Goal: Communication & Community: Answer question/provide support

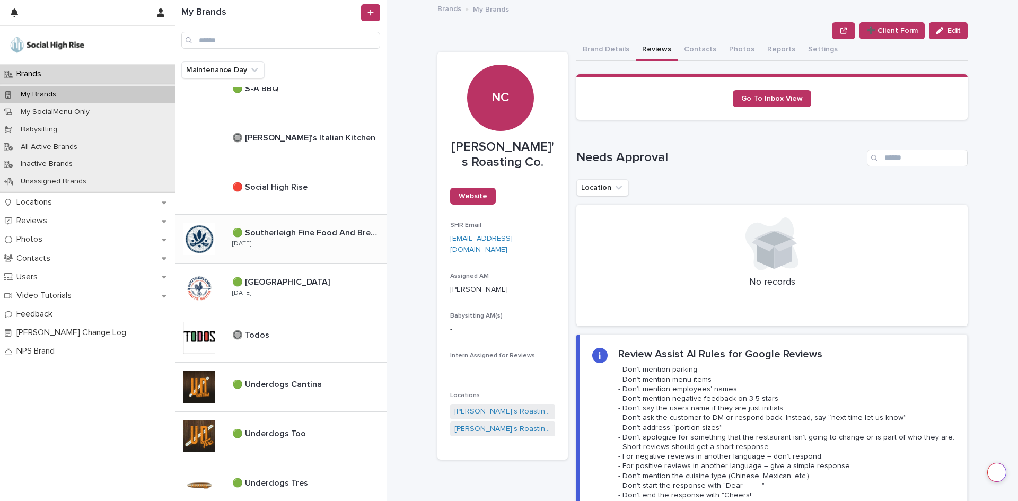
scroll to position [742, 0]
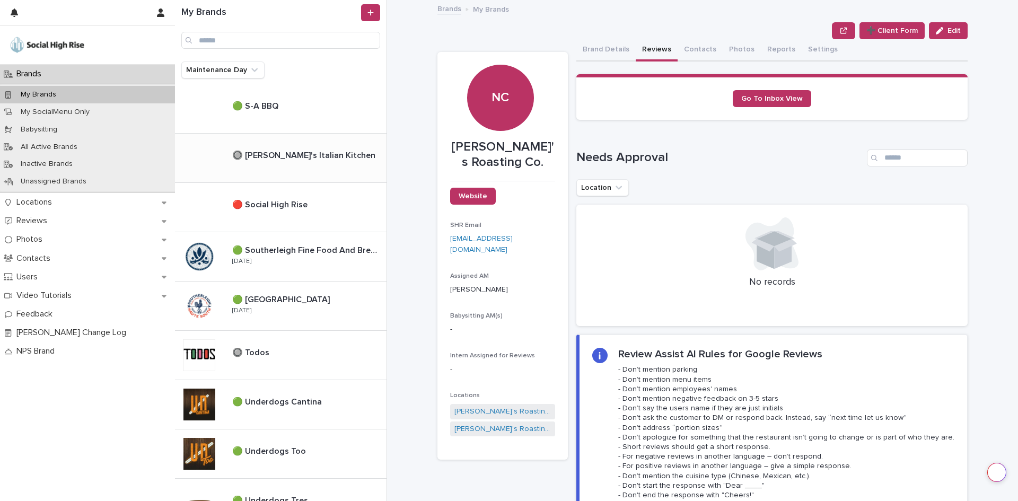
click at [326, 170] on div "🔘 [PERSON_NAME]'s Italian Kitchen 🔘 [PERSON_NAME]'s Italian Kitchen" at bounding box center [281, 158] width 212 height 49
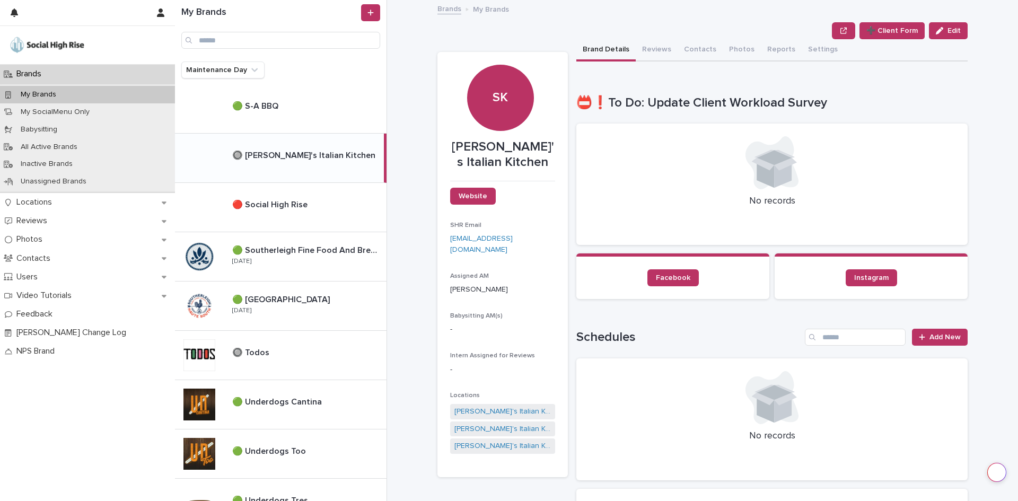
click at [982, 327] on div "**********" at bounding box center [709, 250] width 618 height 501
click at [661, 55] on button "Reviews" at bounding box center [657, 50] width 42 height 22
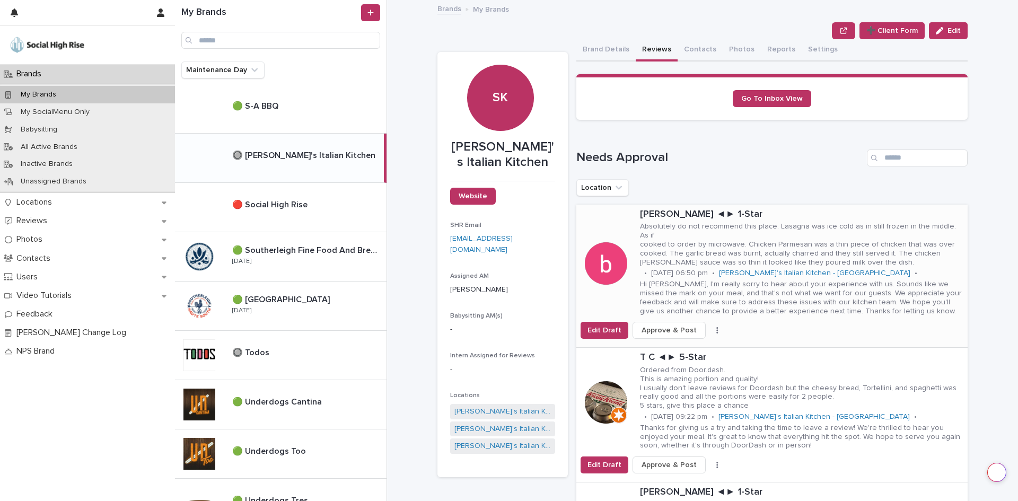
scroll to position [159, 0]
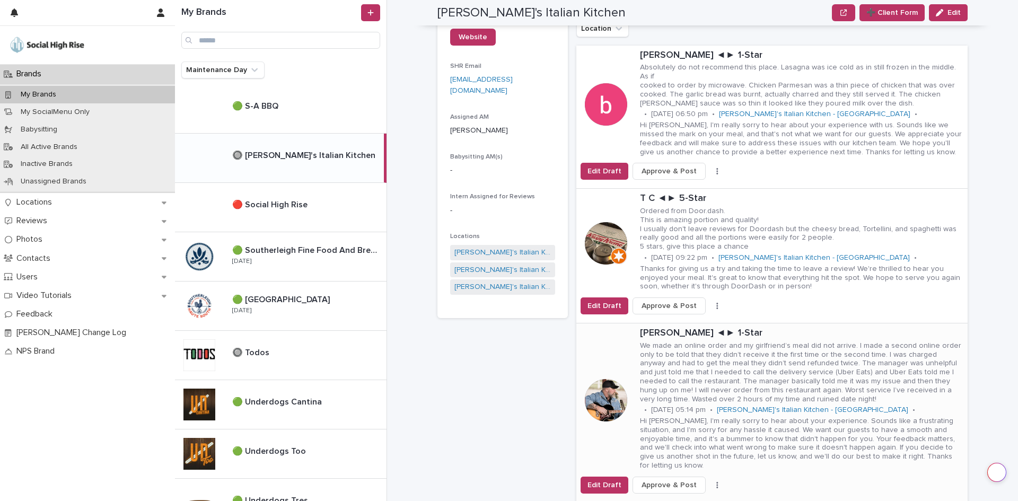
click at [754, 344] on p "We made an online order and my girlfriend’s meal did not arrive. I made a secon…" at bounding box center [801, 372] width 323 height 63
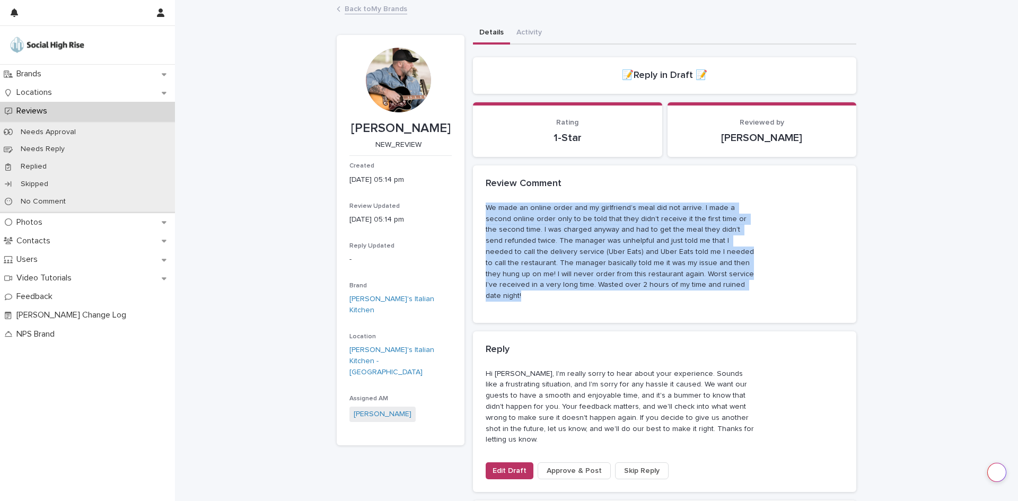
drag, startPoint x: 690, startPoint y: 288, endPoint x: 475, endPoint y: 206, distance: 230.9
click at [475, 206] on div "We made an online order and my girlfriend’s meal did not arrive. I made a secon…" at bounding box center [664, 263] width 383 height 120
copy p "We made an online order and my girlfriend’s meal did not arrive. I made a secon…"
click at [395, 7] on link "Back to My Brands" at bounding box center [376, 8] width 63 height 12
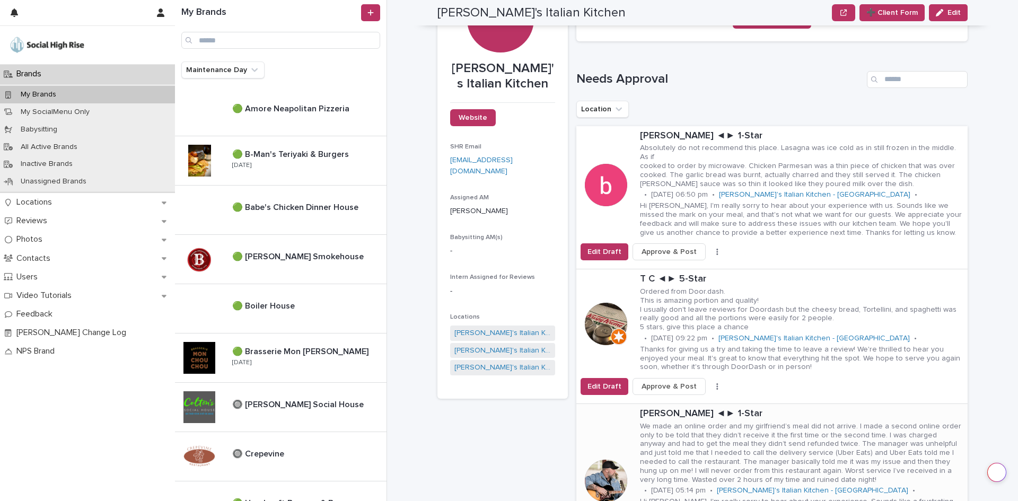
scroll to position [53, 0]
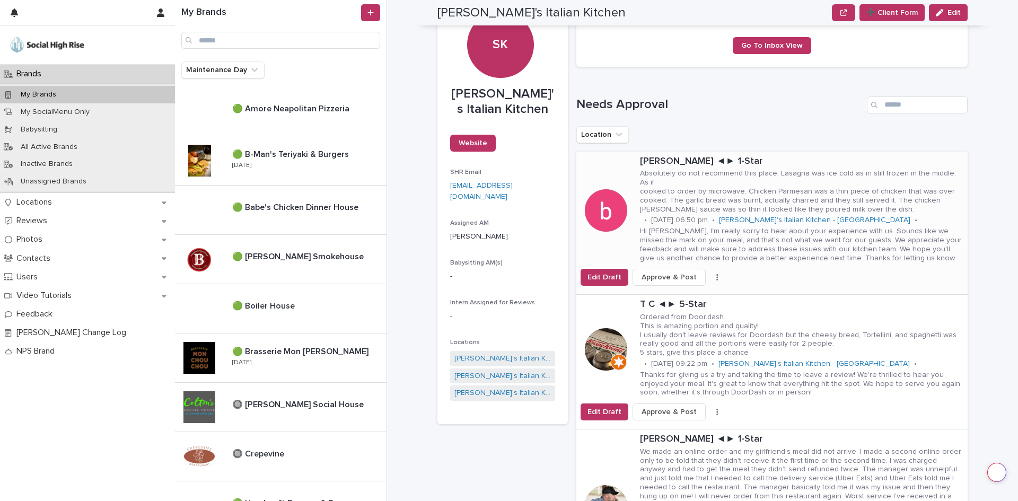
click at [897, 227] on p "Hi [PERSON_NAME], I'm really sorry to hear about your experience with us. Sound…" at bounding box center [801, 245] width 323 height 36
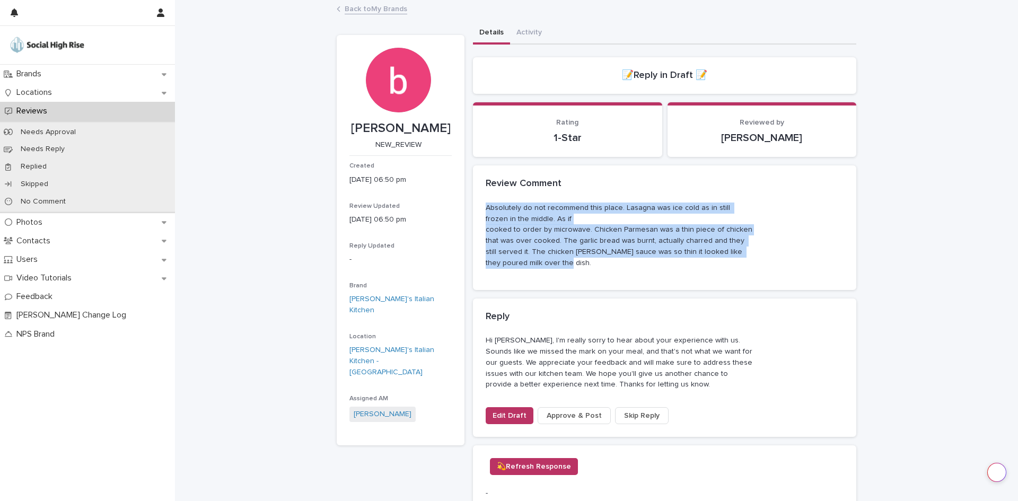
drag, startPoint x: 543, startPoint y: 262, endPoint x: 475, endPoint y: 211, distance: 86.0
click at [475, 211] on div "Absolutely do not recommend this place. Lasagna was ice cold as in still frozen…" at bounding box center [664, 246] width 383 height 87
copy p "Absolutely do not recommend this place. Lasagna was ice cold as in still frozen…"
click at [368, 9] on link "Back to My Brands" at bounding box center [376, 8] width 63 height 12
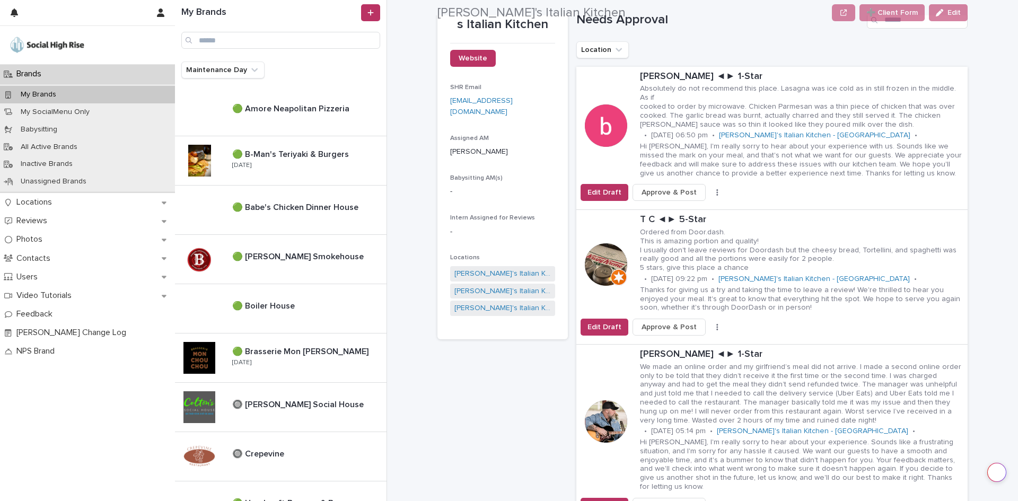
scroll to position [159, 0]
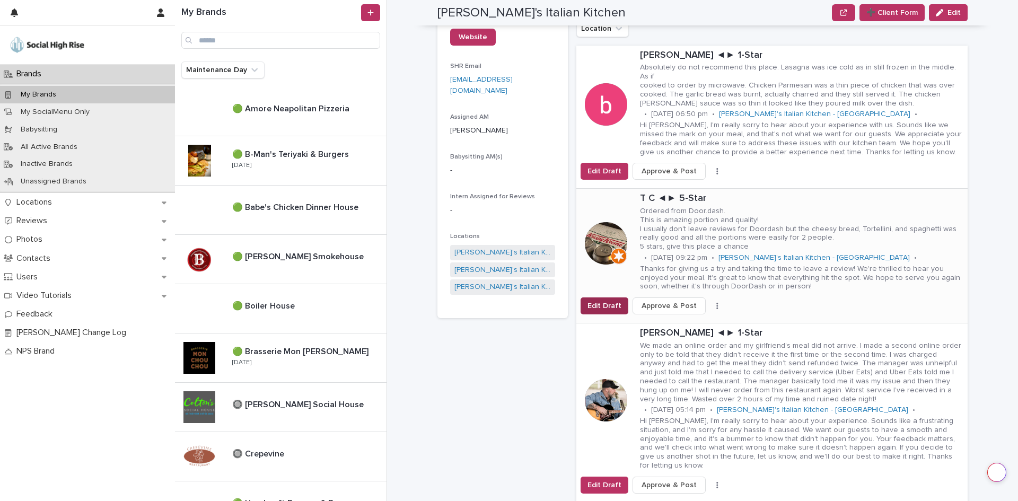
click at [594, 301] on span "Edit Draft" at bounding box center [604, 306] width 34 height 11
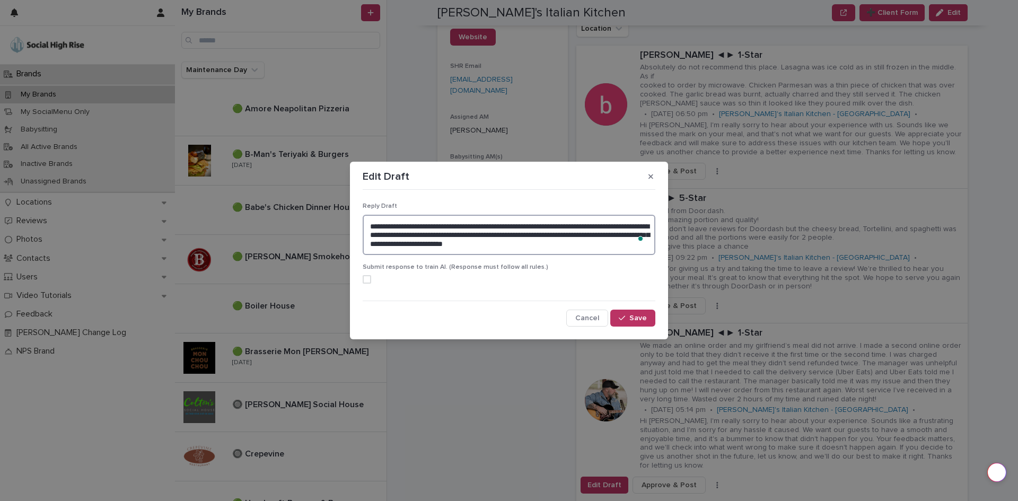
drag, startPoint x: 585, startPoint y: 248, endPoint x: 356, endPoint y: 218, distance: 231.0
click at [356, 218] on section "**********" at bounding box center [509, 251] width 318 height 178
type textarea "**********"
click at [628, 317] on div "button" at bounding box center [624, 317] width 11 height 7
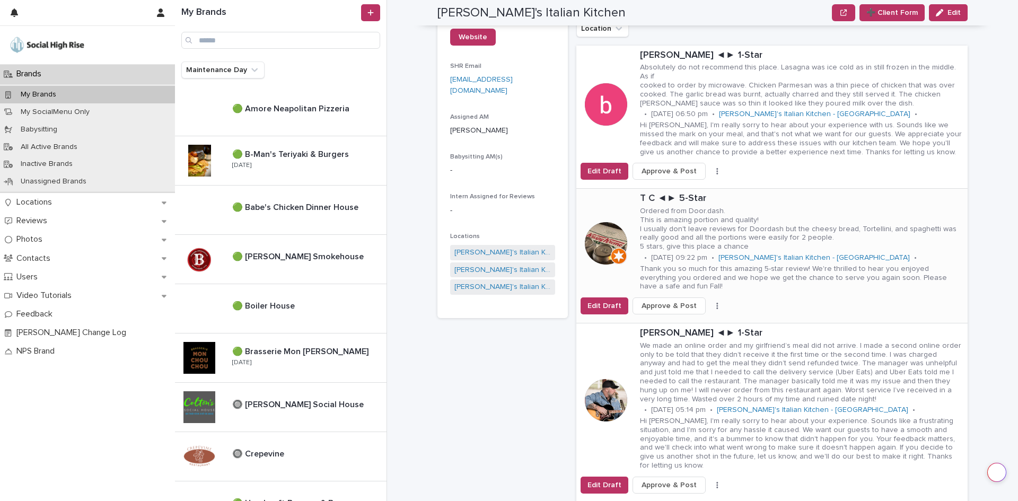
click at [666, 301] on span "Approve & Post" at bounding box center [669, 306] width 55 height 11
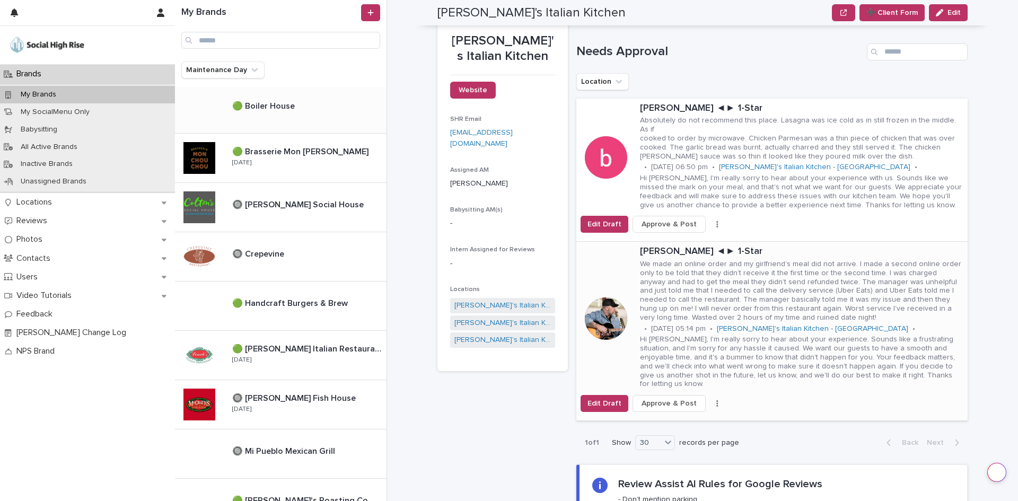
scroll to position [212, 0]
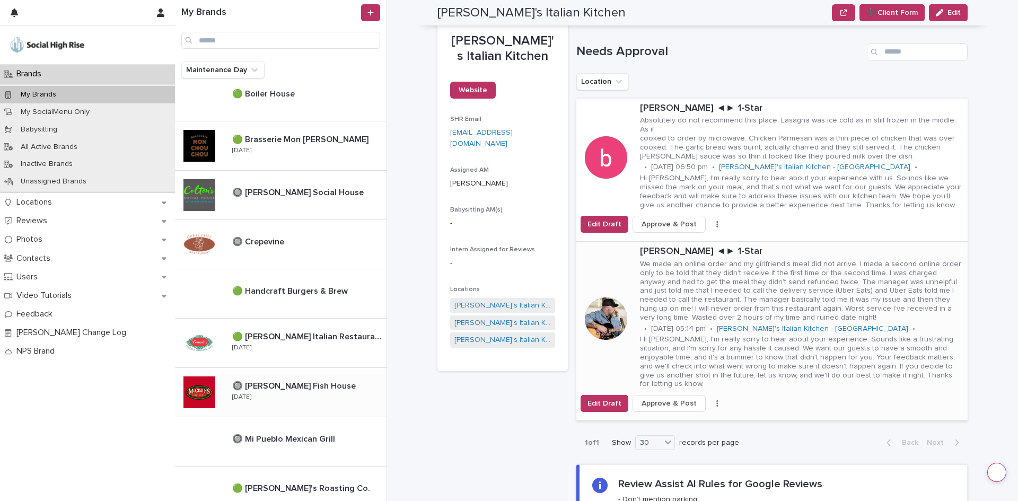
click at [337, 412] on div "🔘 [PERSON_NAME] Fish House 🔘 [PERSON_NAME] [GEOGRAPHIC_DATA] [DATE]" at bounding box center [281, 392] width 212 height 49
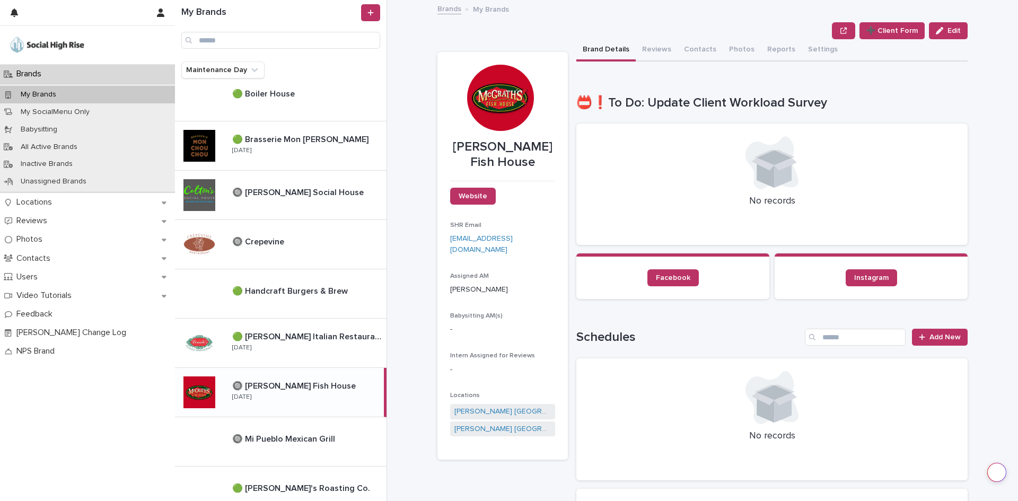
click at [639, 49] on button "Reviews" at bounding box center [657, 50] width 42 height 22
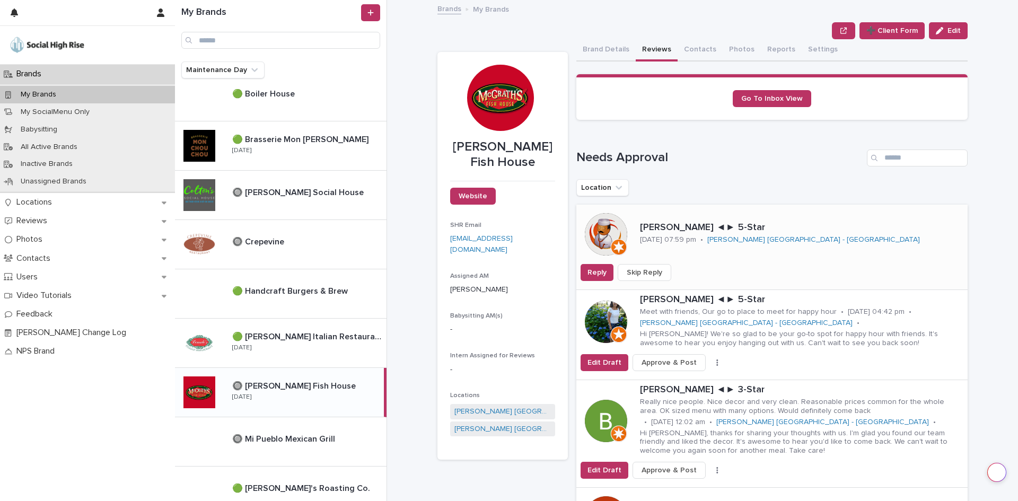
click at [651, 268] on span "Skip Reply" at bounding box center [645, 272] width 36 height 11
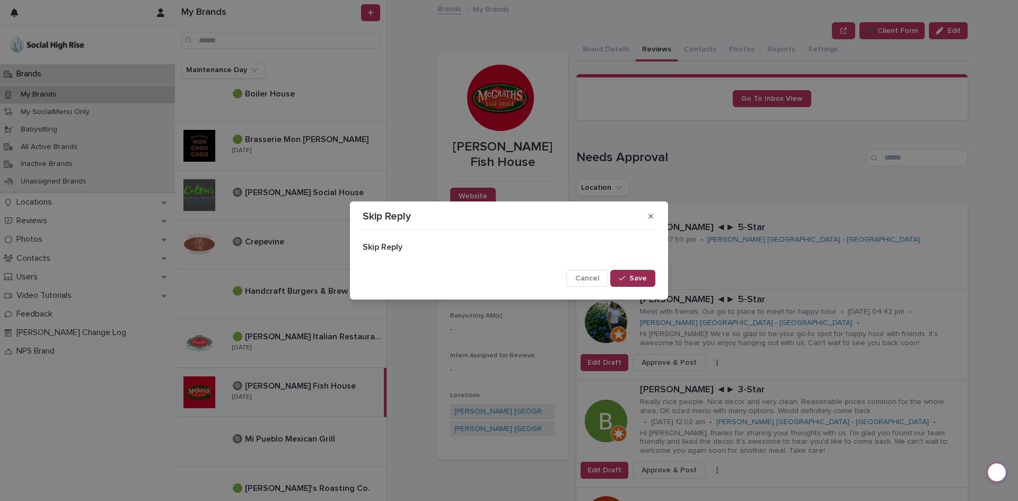
click at [655, 277] on button "Save" at bounding box center [632, 278] width 45 height 17
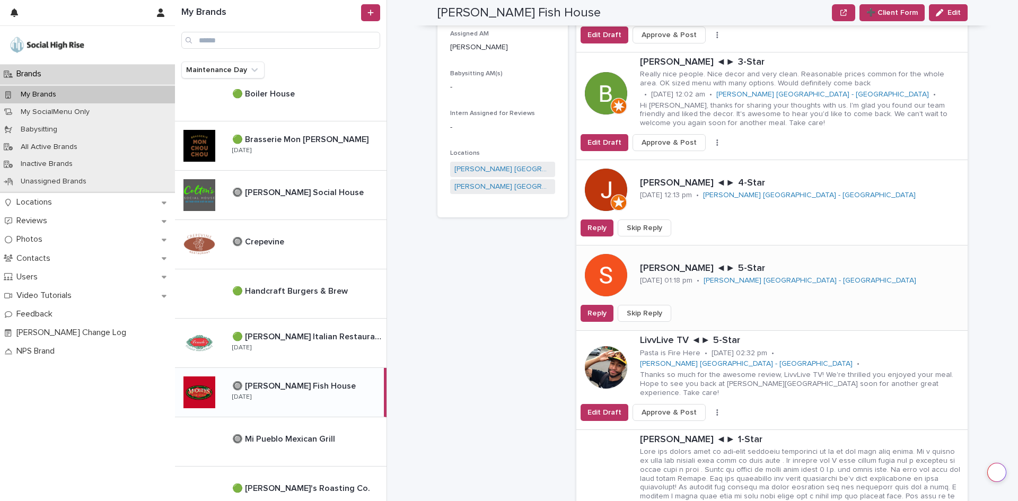
scroll to position [265, 0]
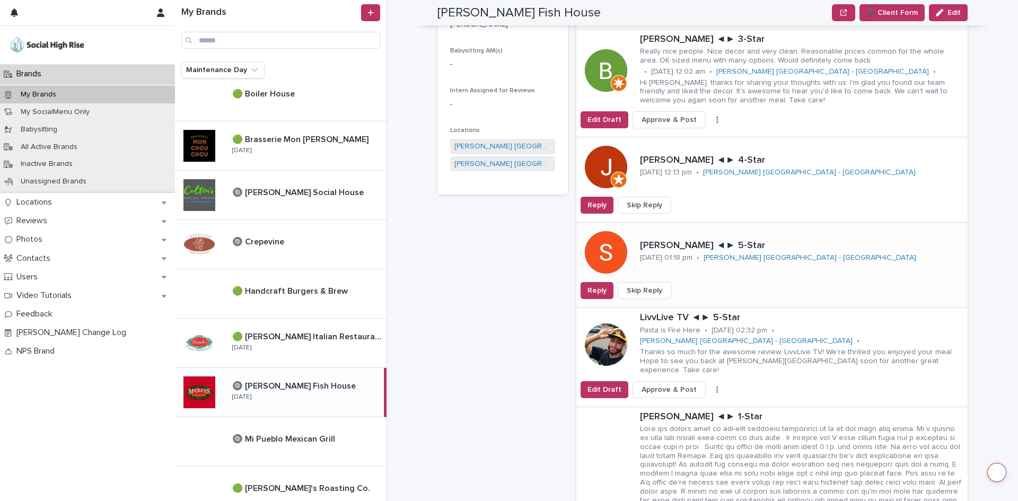
click at [640, 290] on span "Skip Reply" at bounding box center [645, 290] width 36 height 11
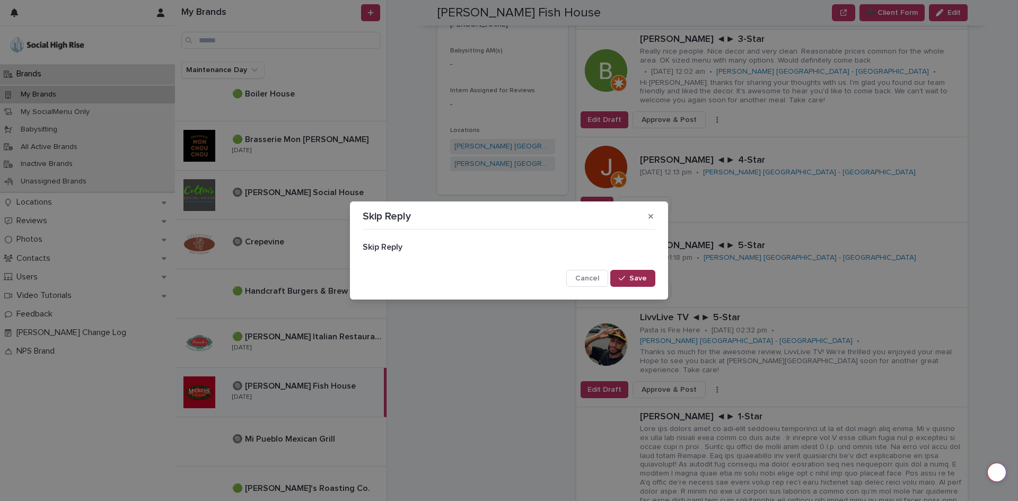
click at [642, 279] on span "Save" at bounding box center [637, 278] width 17 height 7
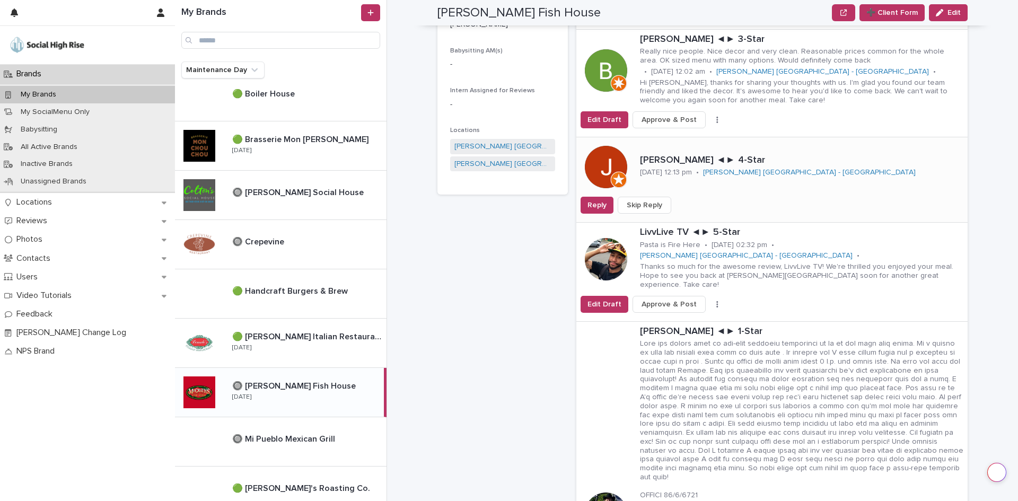
click at [646, 203] on span "Skip Reply" at bounding box center [645, 205] width 36 height 11
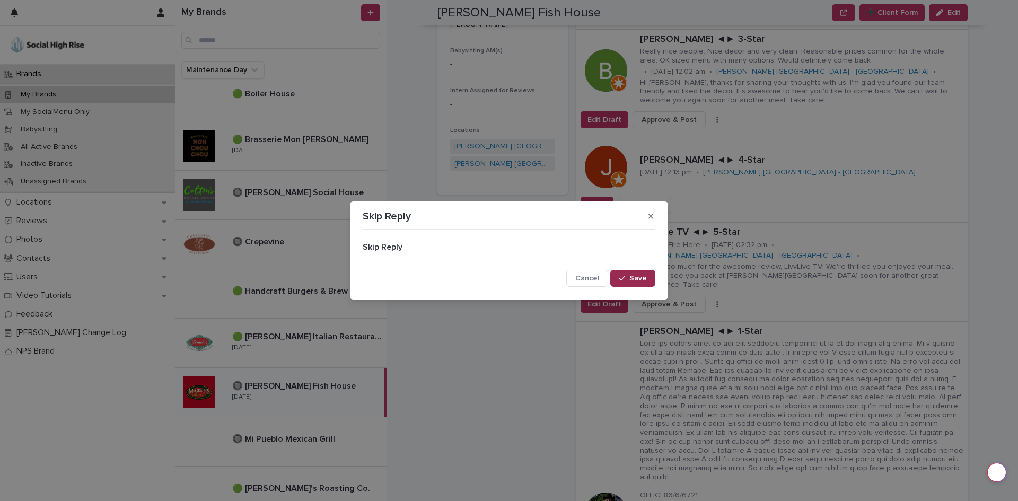
click at [647, 277] on button "Save" at bounding box center [632, 278] width 45 height 17
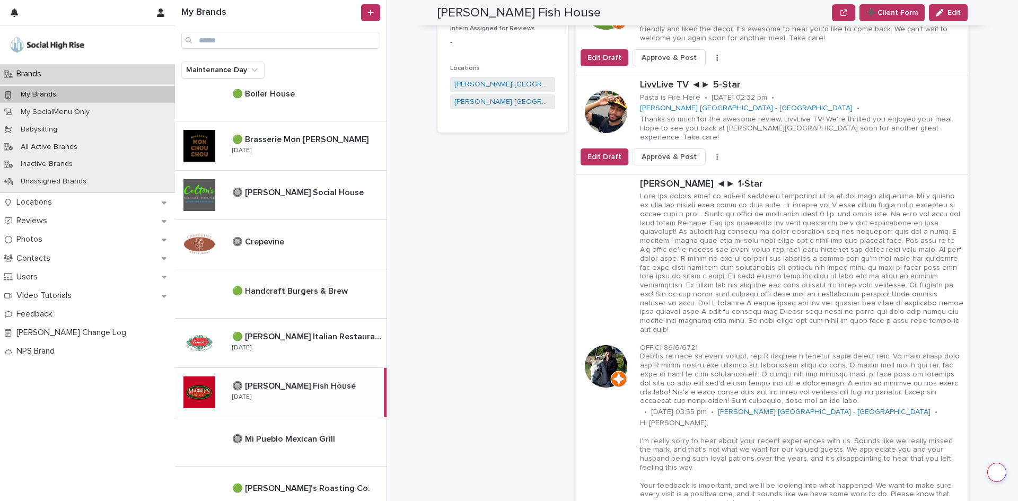
scroll to position [424, 0]
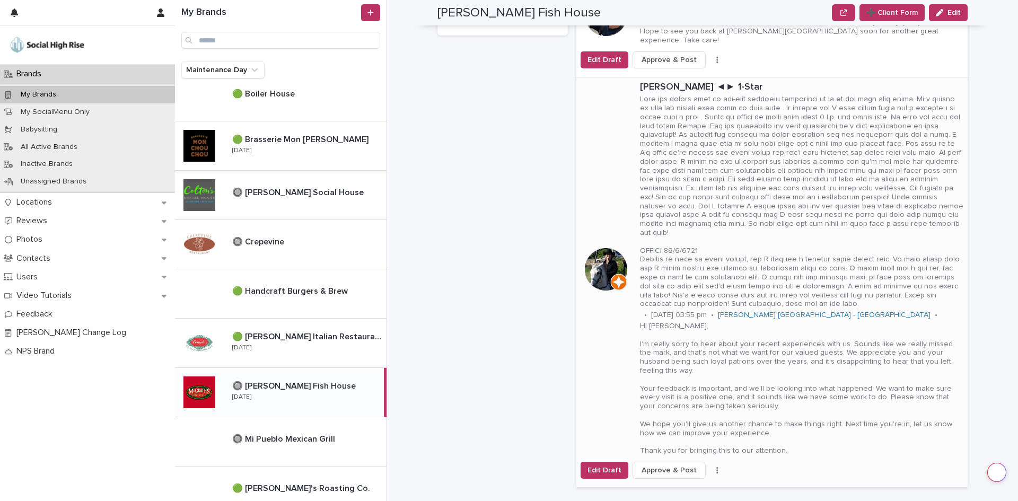
click at [710, 467] on button "button" at bounding box center [717, 470] width 15 height 7
click at [698, 466] on button "Skip Reply" at bounding box center [678, 474] width 70 height 17
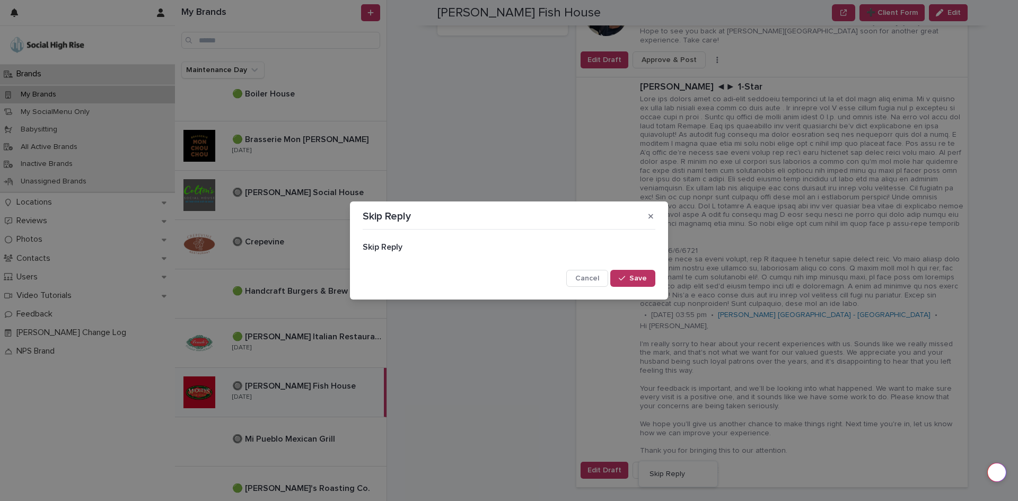
click at [649, 282] on button "Save" at bounding box center [632, 278] width 45 height 17
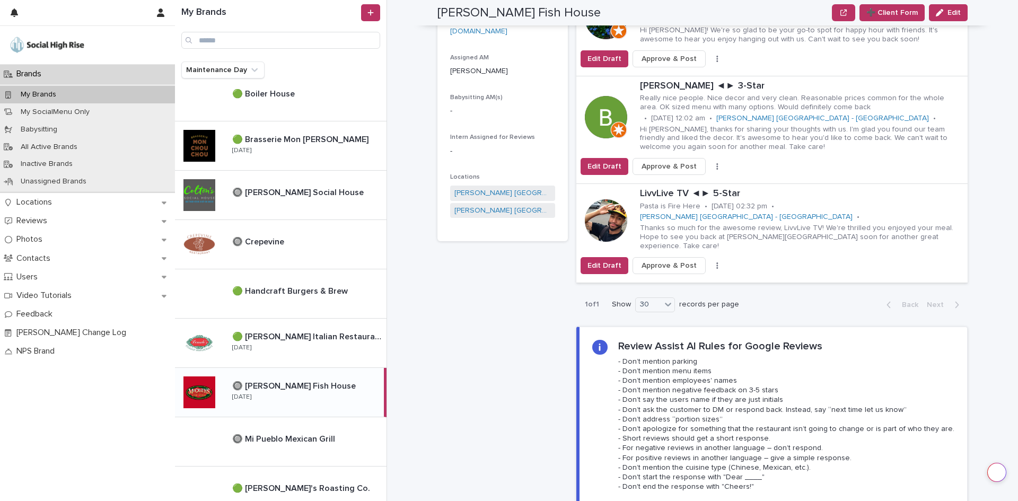
scroll to position [212, 0]
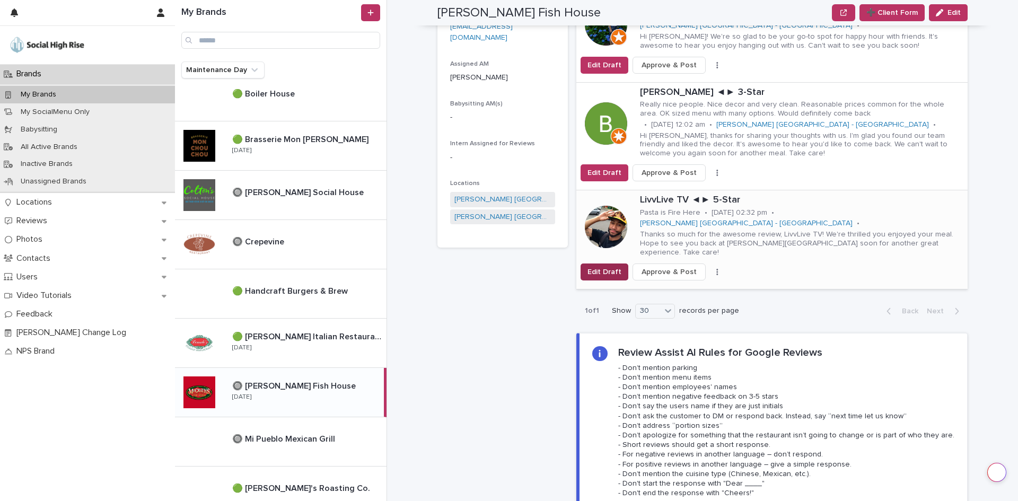
click at [594, 265] on button "Edit Draft" at bounding box center [605, 272] width 48 height 17
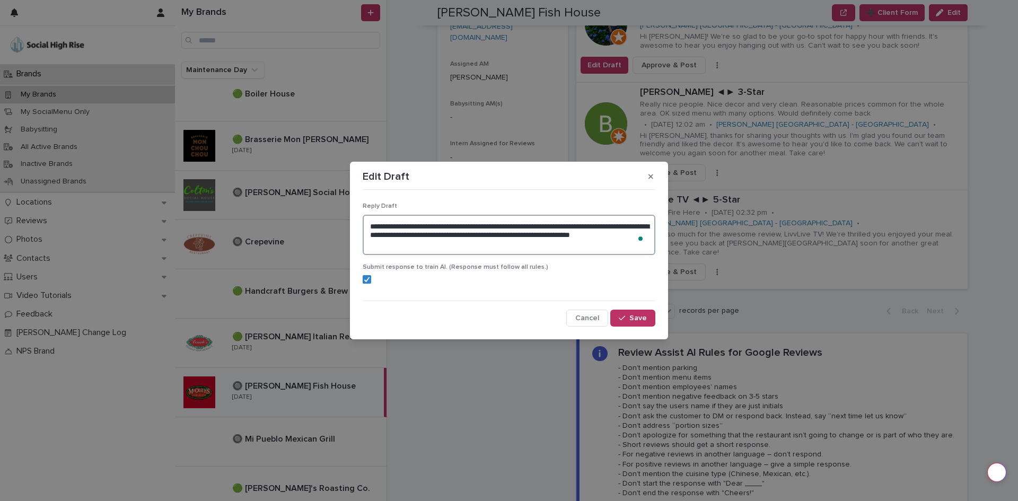
drag, startPoint x: 457, startPoint y: 247, endPoint x: 348, endPoint y: 216, distance: 113.6
click at [348, 216] on div "**********" at bounding box center [509, 250] width 1018 height 501
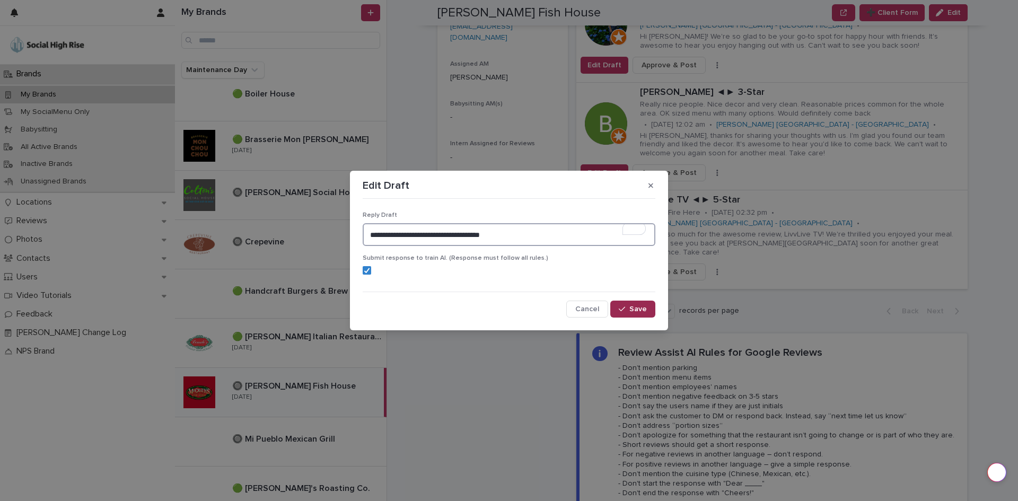
type textarea "**********"
click at [643, 305] on span "Save" at bounding box center [637, 308] width 17 height 7
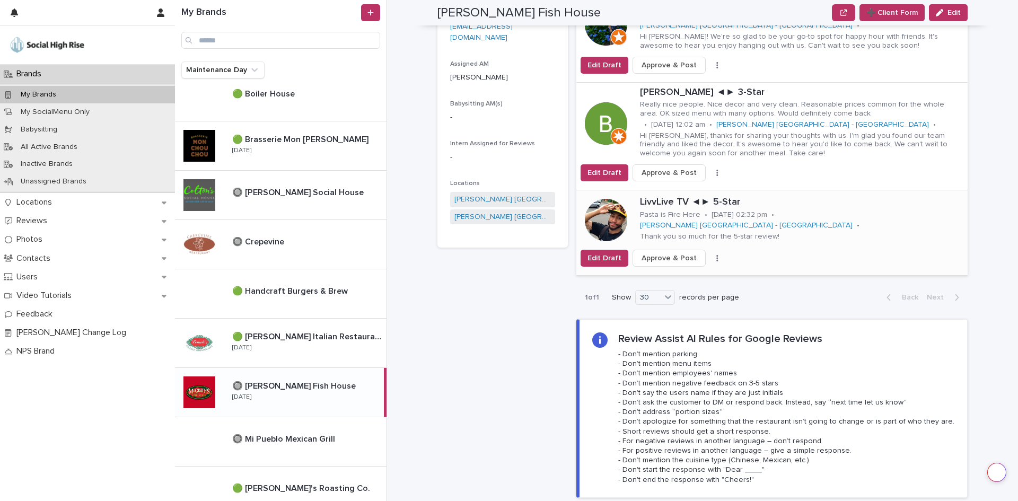
click at [680, 260] on span "Approve & Post" at bounding box center [669, 258] width 55 height 11
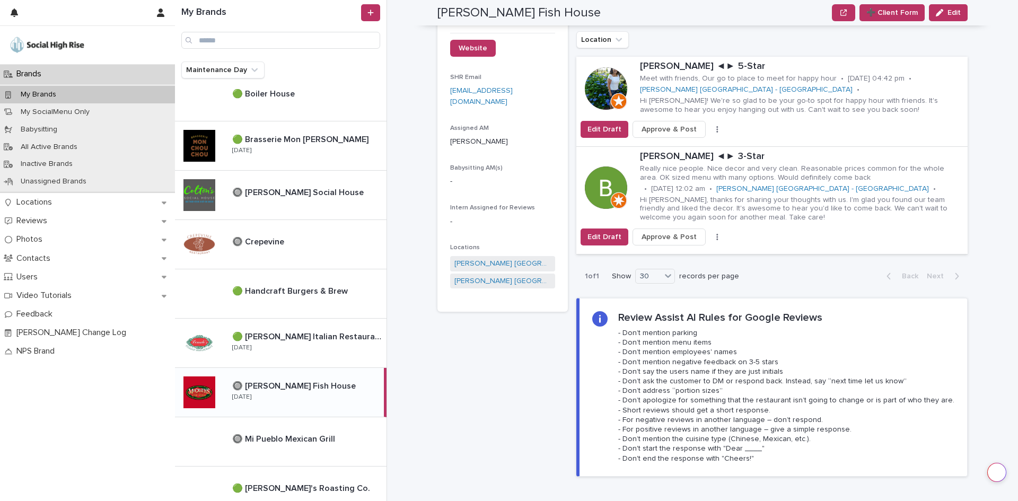
scroll to position [106, 0]
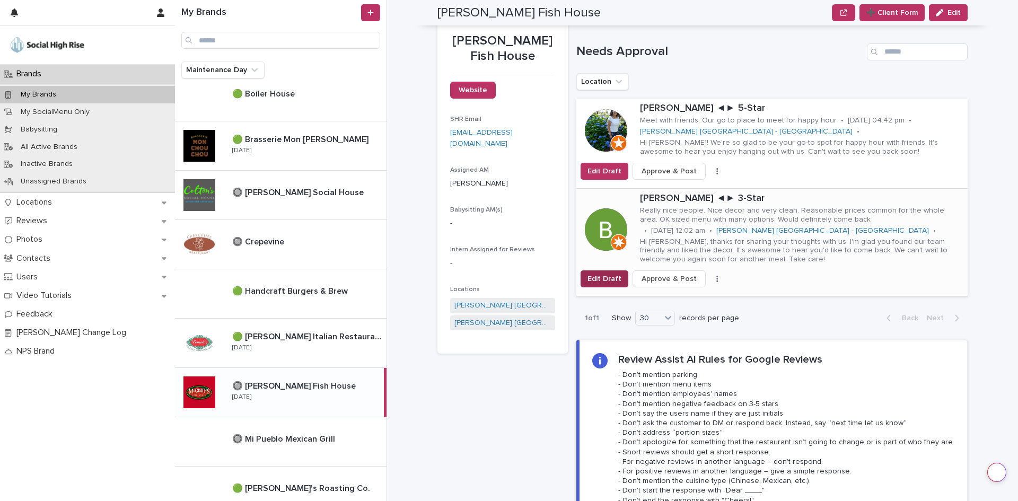
click at [613, 282] on span "Edit Draft" at bounding box center [604, 279] width 34 height 11
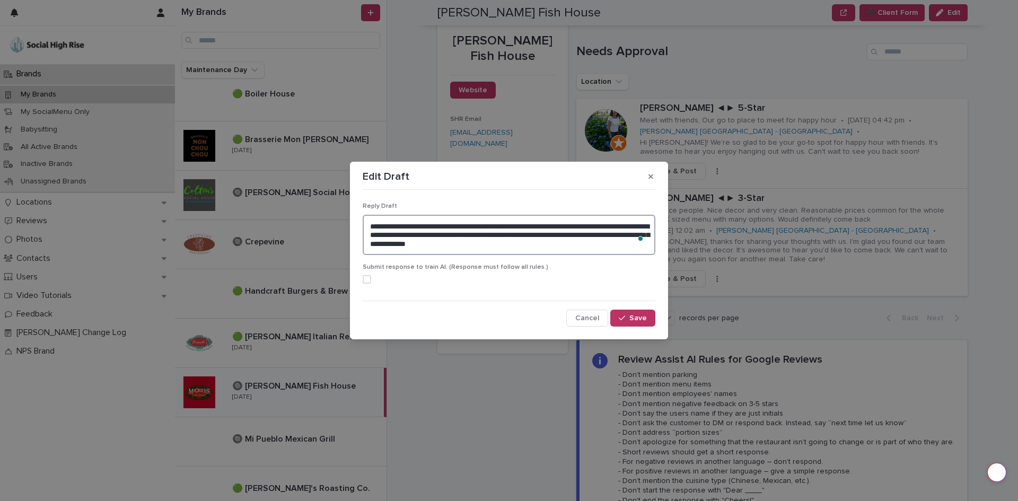
drag, startPoint x: 556, startPoint y: 247, endPoint x: 337, endPoint y: 218, distance: 221.4
click at [337, 218] on div "**********" at bounding box center [509, 250] width 1018 height 501
type textarea "**********"
click at [629, 314] on button "Save" at bounding box center [632, 318] width 45 height 17
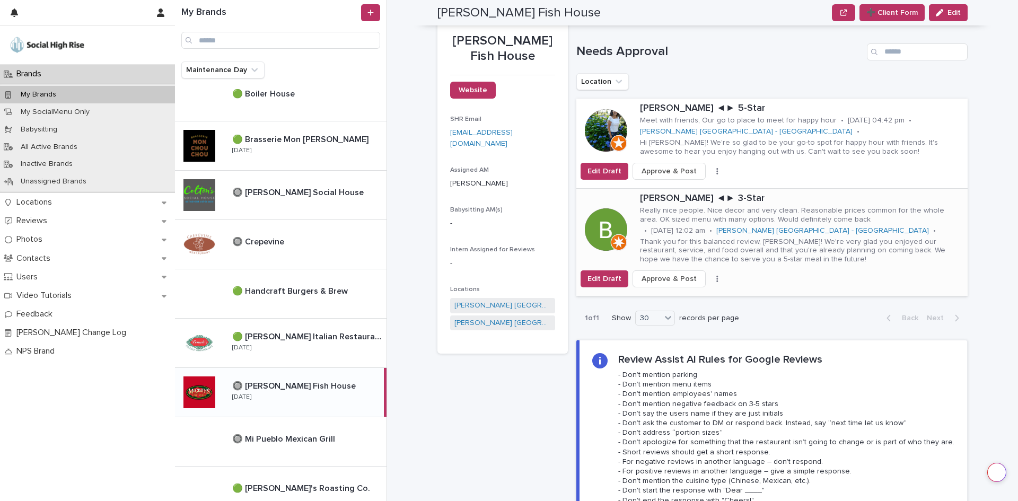
click at [668, 277] on span "Approve & Post" at bounding box center [669, 279] width 55 height 11
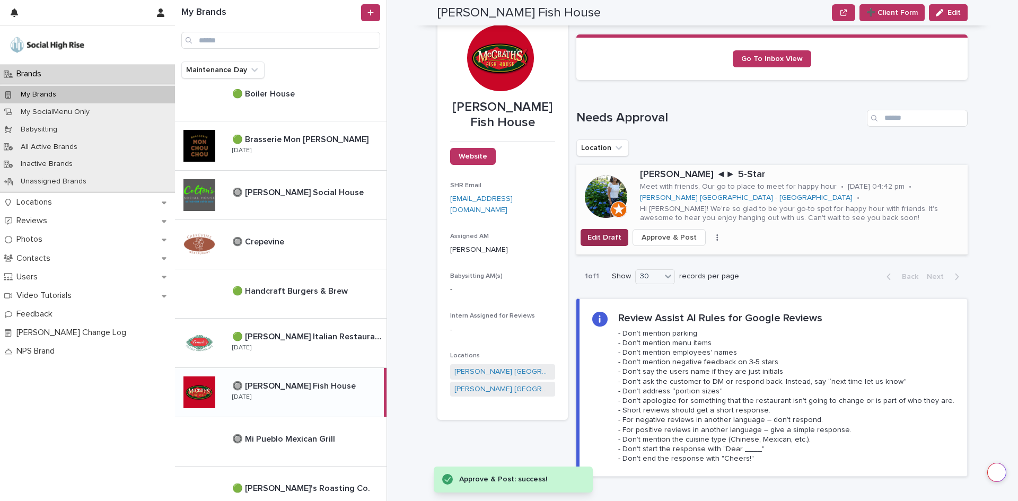
click at [608, 232] on span "Edit Draft" at bounding box center [604, 237] width 34 height 11
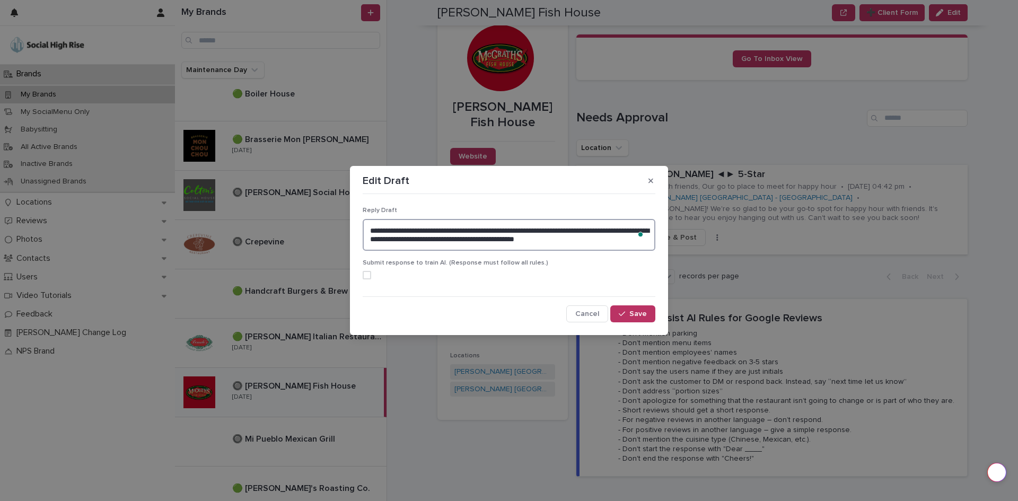
drag, startPoint x: 640, startPoint y: 238, endPoint x: 346, endPoint y: 233, distance: 293.8
click at [346, 233] on div "**********" at bounding box center [509, 250] width 1018 height 501
click at [363, 274] on span at bounding box center [367, 275] width 8 height 8
type textarea "**********"
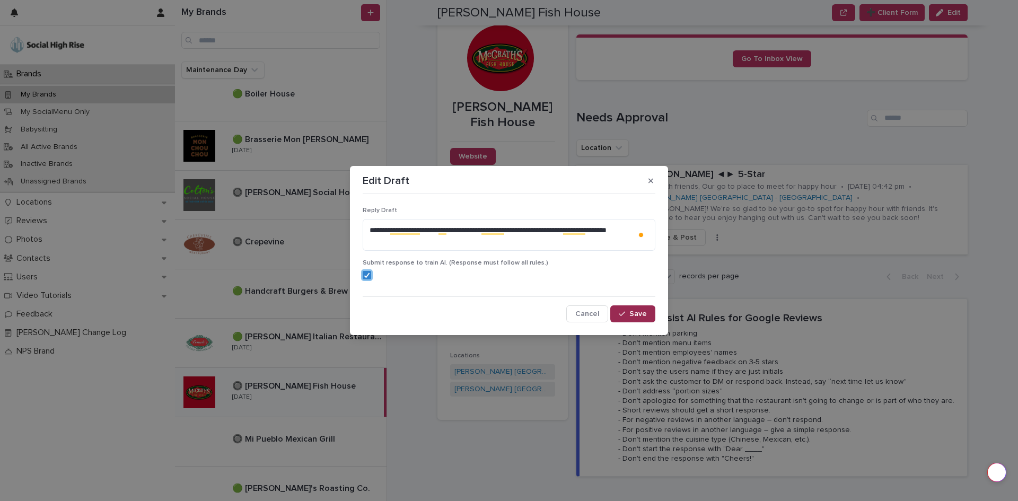
click at [629, 315] on div "button" at bounding box center [624, 313] width 11 height 7
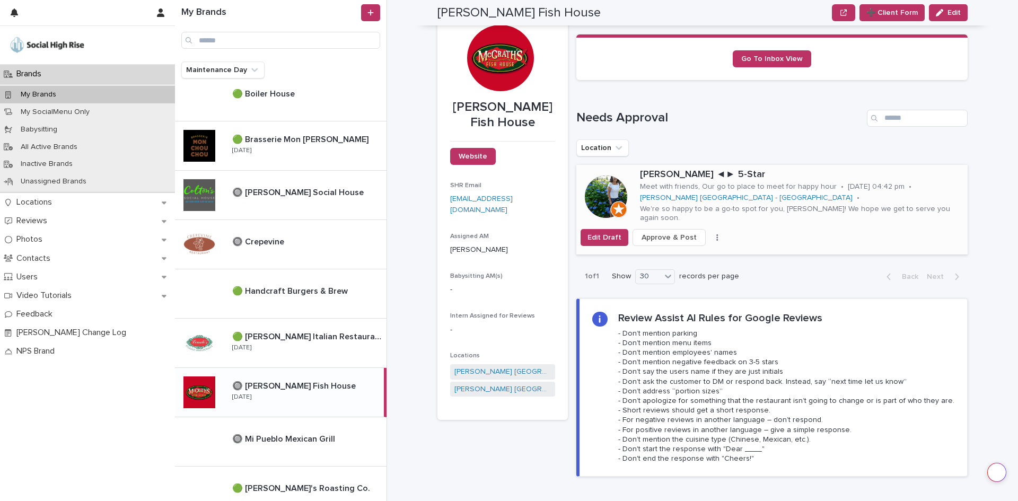
click at [678, 232] on span "Approve & Post" at bounding box center [669, 237] width 55 height 11
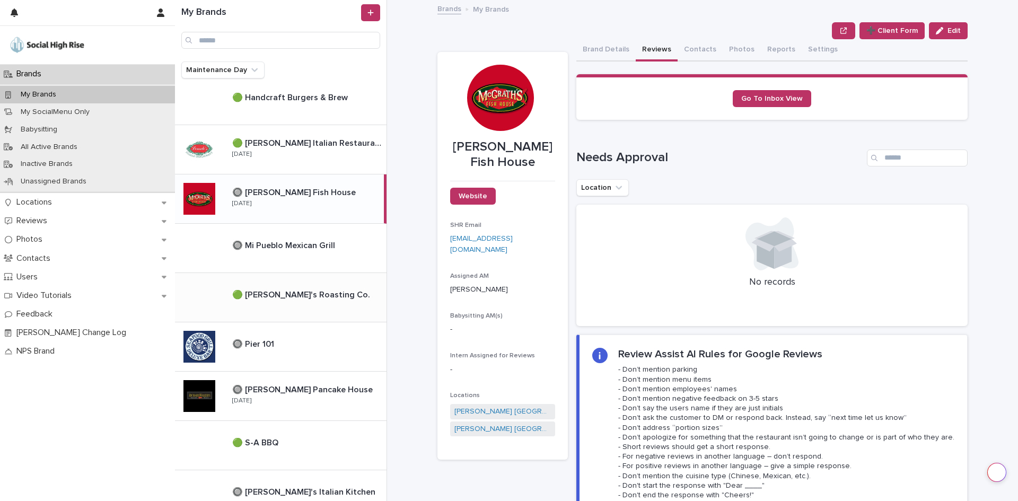
scroll to position [424, 0]
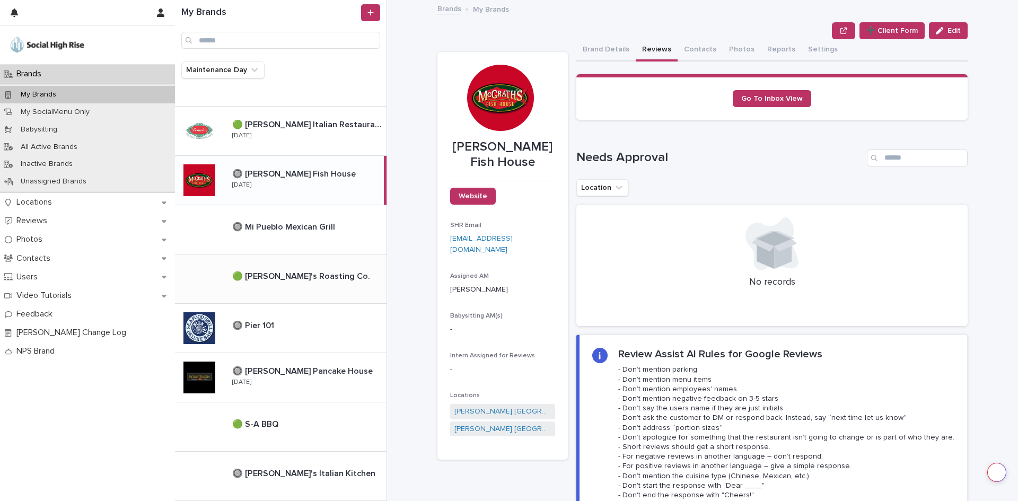
click at [314, 332] on div "🔘 Pier 101 🔘 Pier 101" at bounding box center [305, 328] width 163 height 23
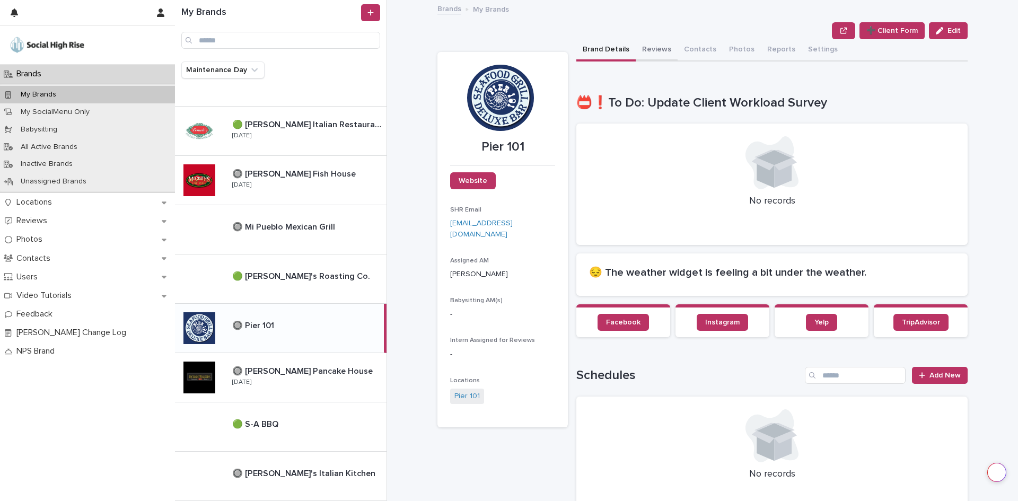
click at [663, 54] on button "Reviews" at bounding box center [657, 50] width 42 height 22
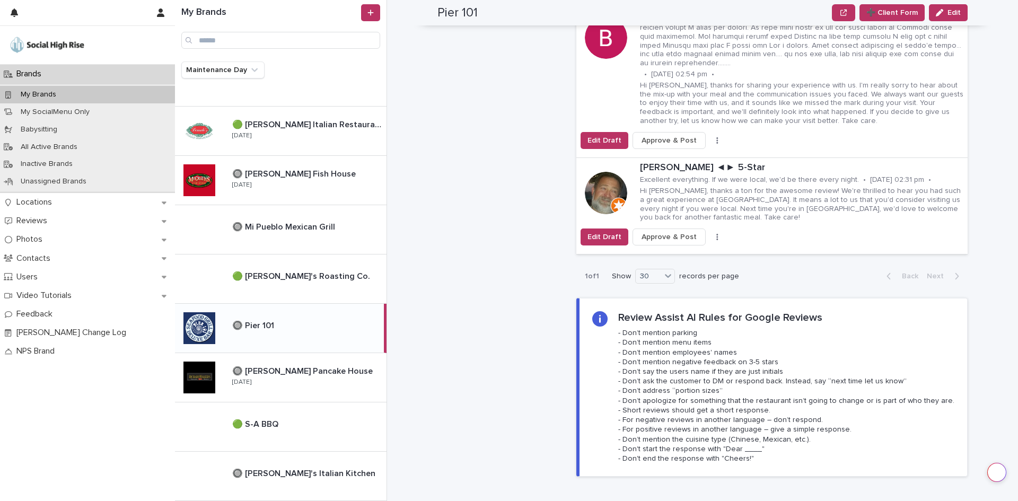
scroll to position [1166, 0]
click at [604, 229] on button "Edit Draft" at bounding box center [605, 237] width 48 height 17
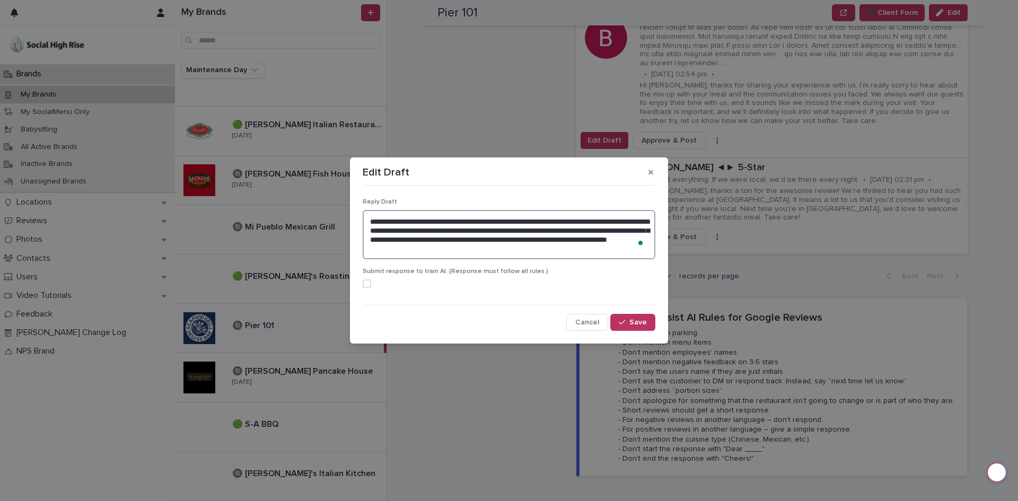
drag, startPoint x: 529, startPoint y: 251, endPoint x: 358, endPoint y: 208, distance: 175.4
click at [358, 208] on section "**********" at bounding box center [509, 250] width 318 height 187
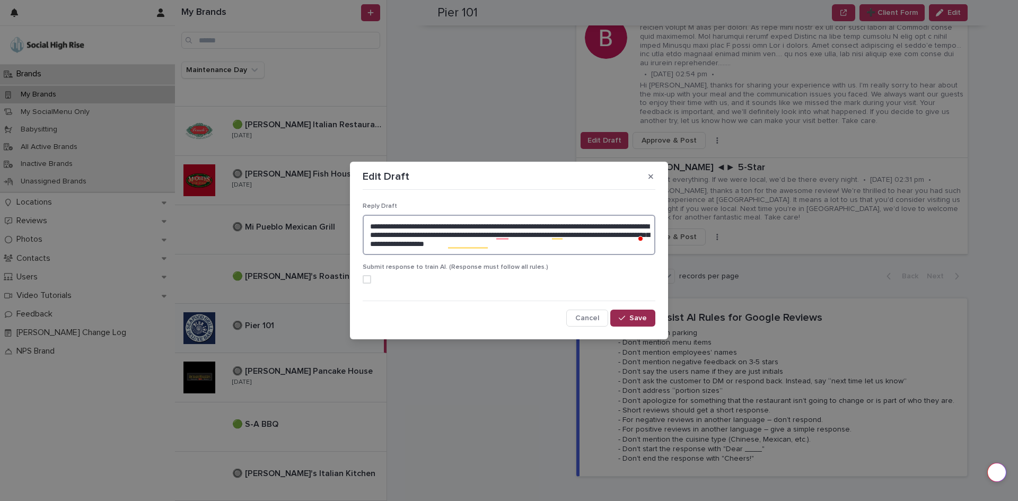
type textarea "**********"
click at [640, 316] on span "Save" at bounding box center [637, 317] width 17 height 7
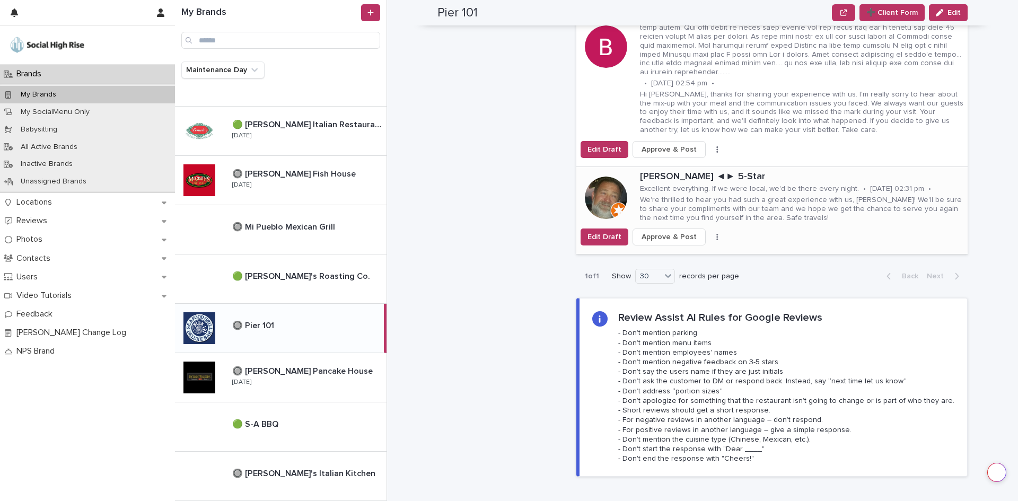
click at [671, 232] on span "Approve & Post" at bounding box center [669, 237] width 55 height 11
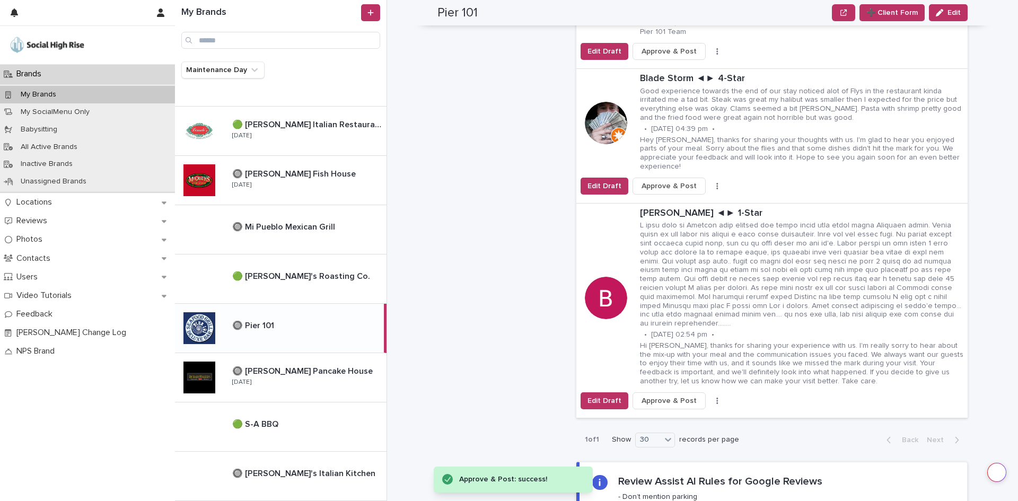
scroll to position [848, 0]
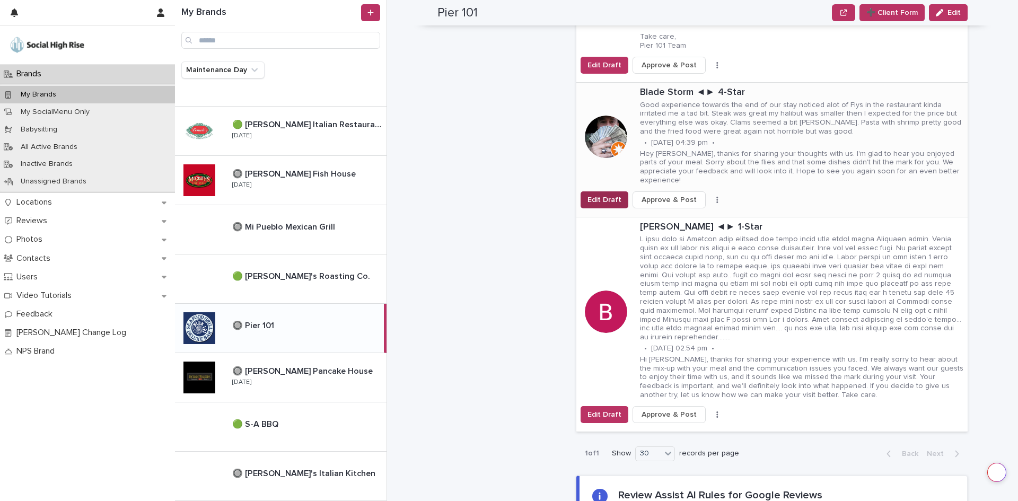
click at [594, 195] on span "Edit Draft" at bounding box center [604, 200] width 34 height 11
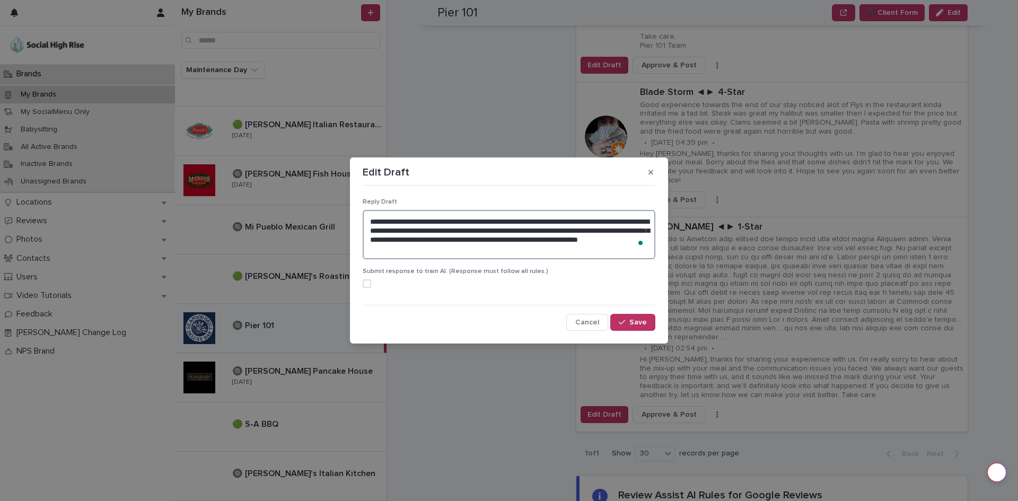
drag, startPoint x: 523, startPoint y: 249, endPoint x: 324, endPoint y: 211, distance: 203.0
click at [326, 211] on div "**********" at bounding box center [509, 250] width 1018 height 501
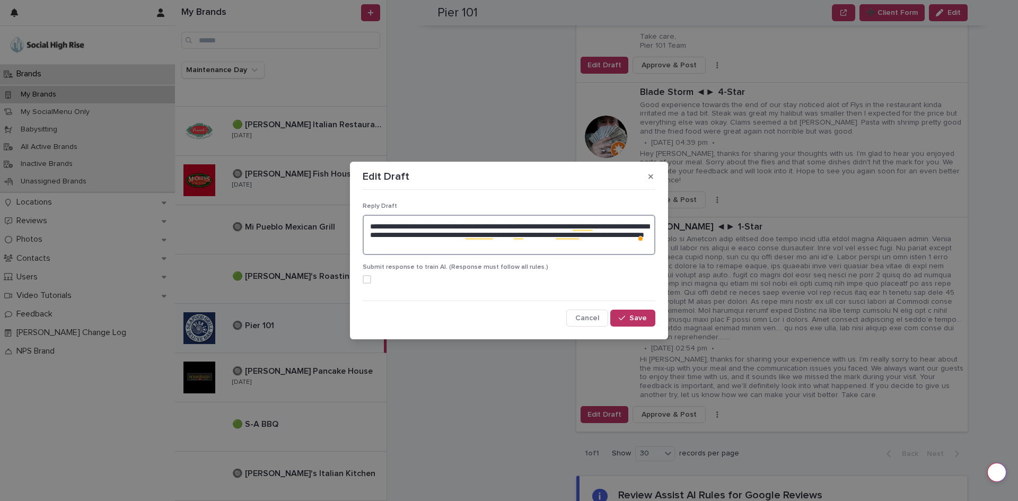
click at [370, 275] on span at bounding box center [367, 279] width 8 height 8
type textarea "**********"
click at [647, 318] on button "Save" at bounding box center [632, 318] width 45 height 17
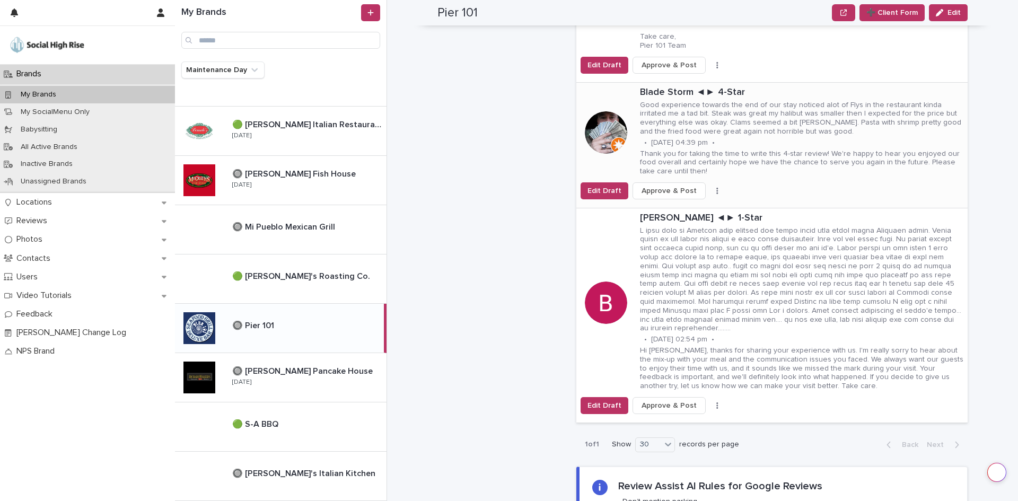
click at [662, 186] on span "Approve & Post" at bounding box center [669, 191] width 55 height 11
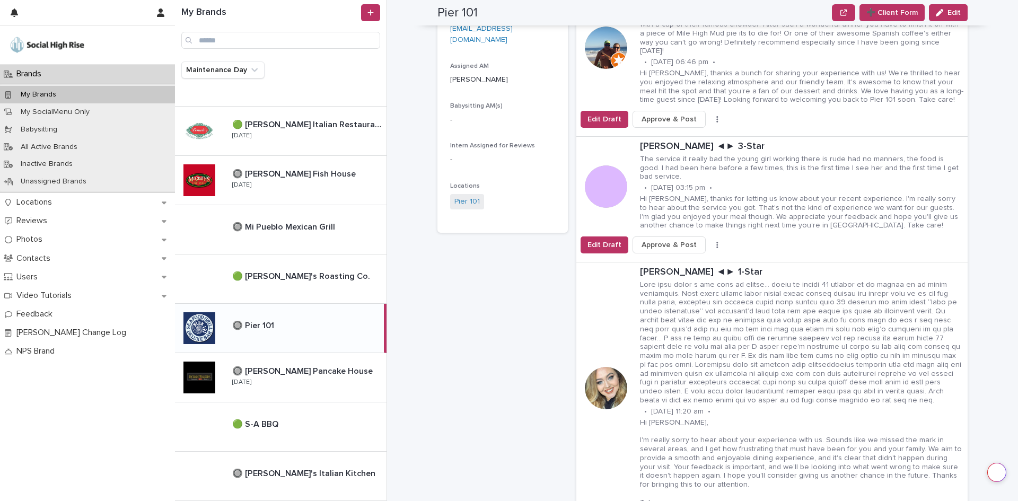
scroll to position [212, 0]
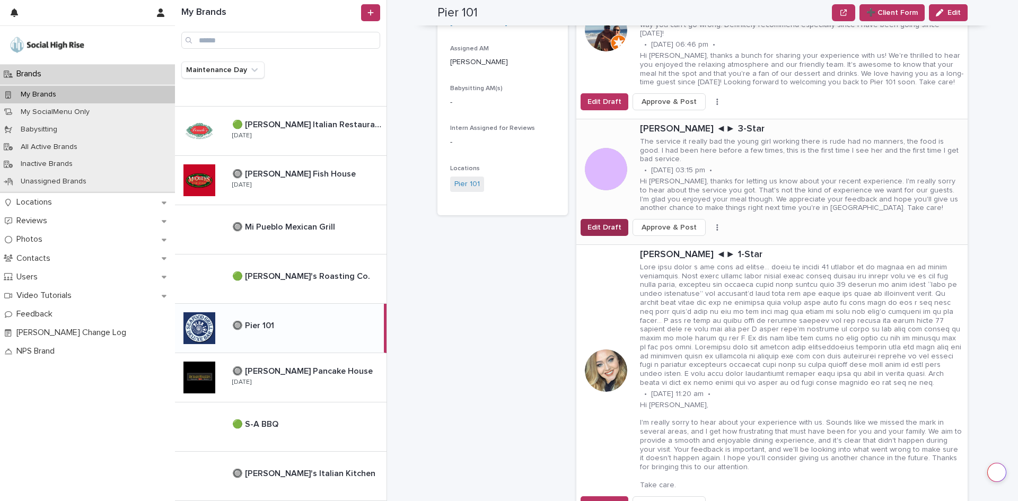
click at [601, 222] on span "Edit Draft" at bounding box center [604, 227] width 34 height 11
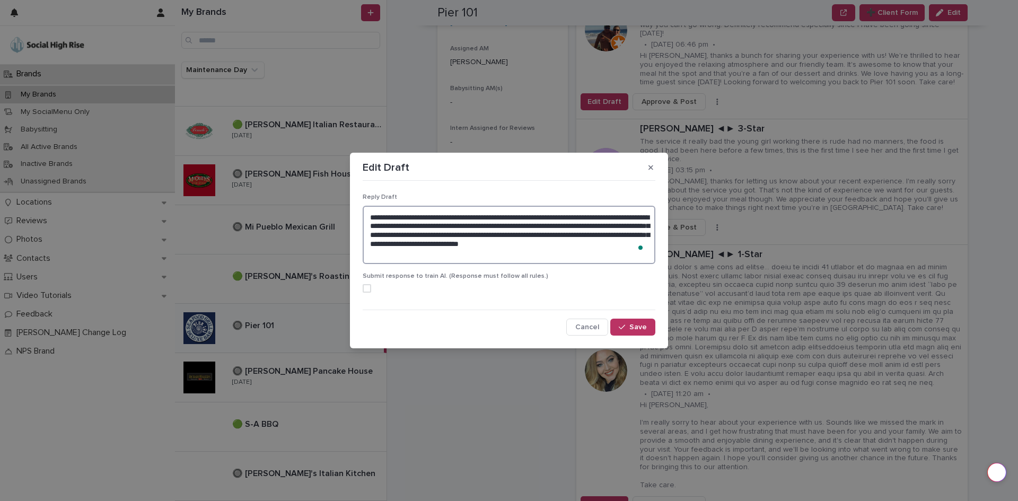
drag, startPoint x: 432, startPoint y: 250, endPoint x: 338, endPoint y: 215, distance: 100.3
click at [338, 215] on div "**********" at bounding box center [509, 250] width 1018 height 501
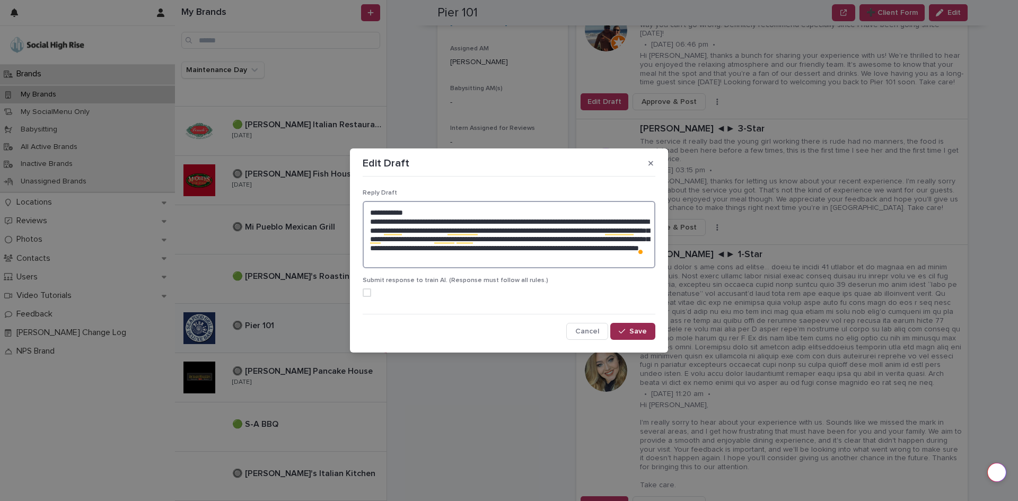
type textarea "**********"
click at [628, 330] on div "button" at bounding box center [624, 331] width 11 height 7
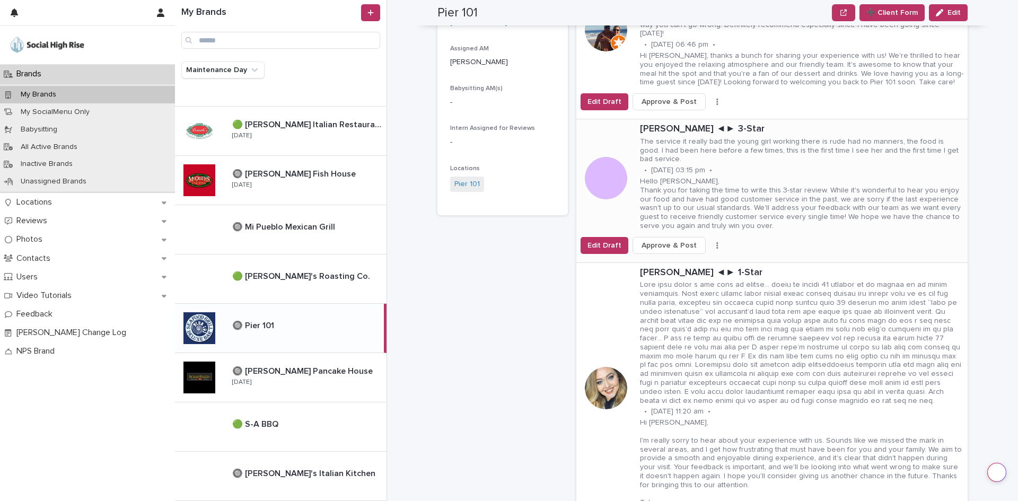
click at [655, 240] on span "Approve & Post" at bounding box center [669, 245] width 55 height 11
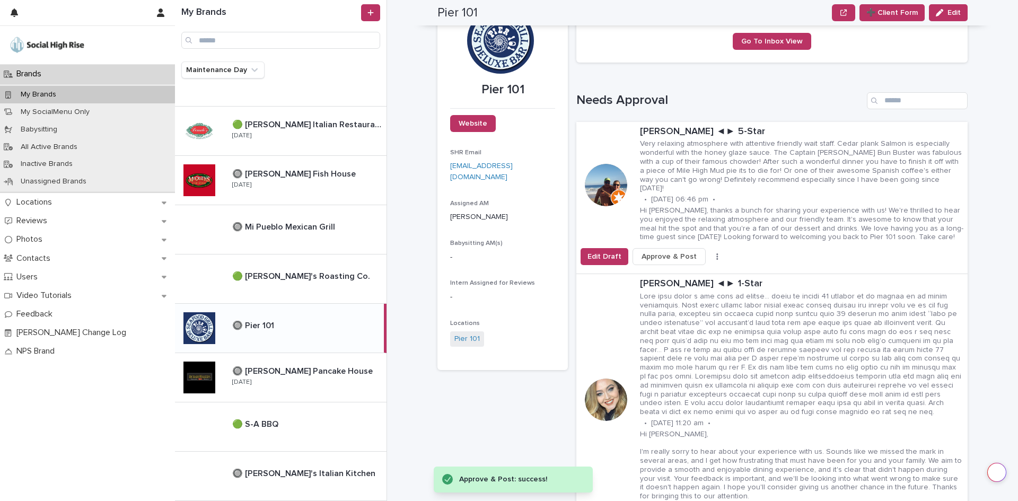
scroll to position [53, 0]
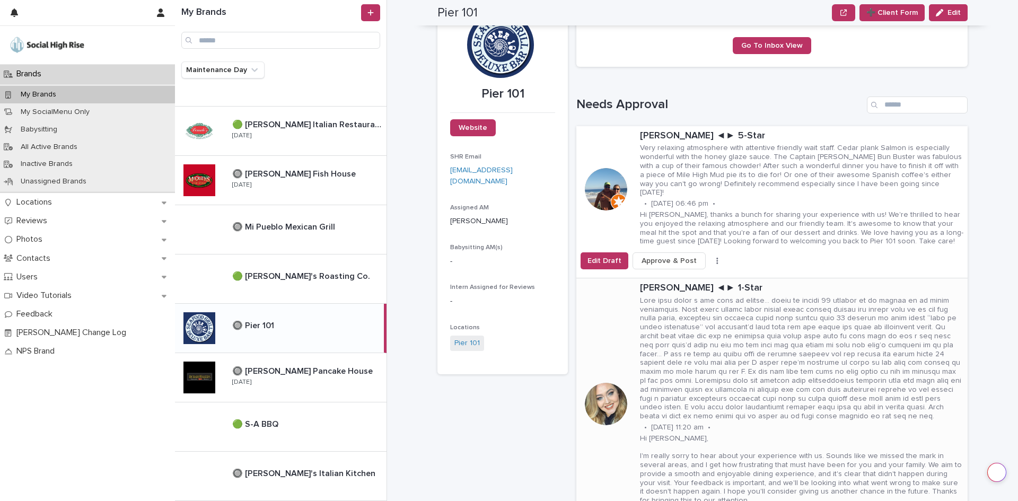
scroll to position [106, 0]
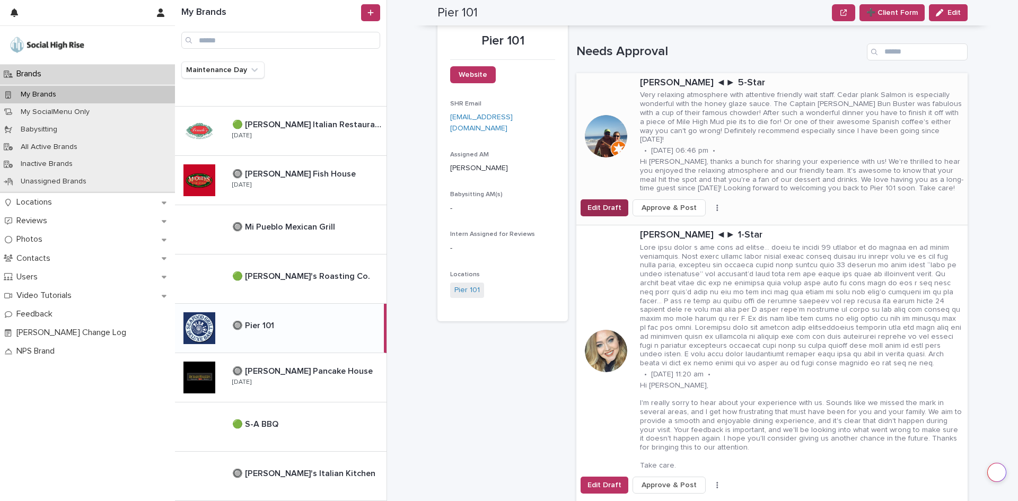
click at [617, 199] on button "Edit Draft" at bounding box center [605, 207] width 48 height 17
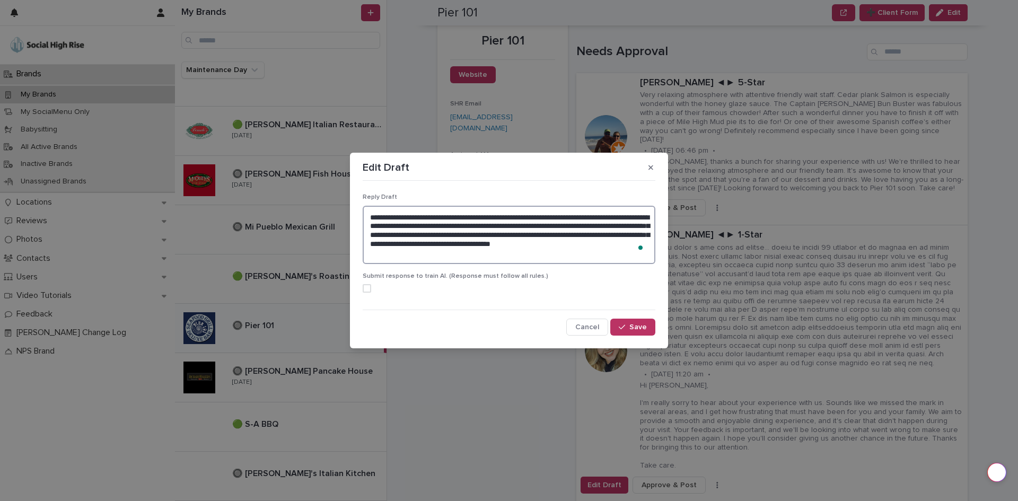
drag, startPoint x: 485, startPoint y: 260, endPoint x: 359, endPoint y: 213, distance: 133.7
click at [357, 217] on section "**********" at bounding box center [509, 251] width 318 height 196
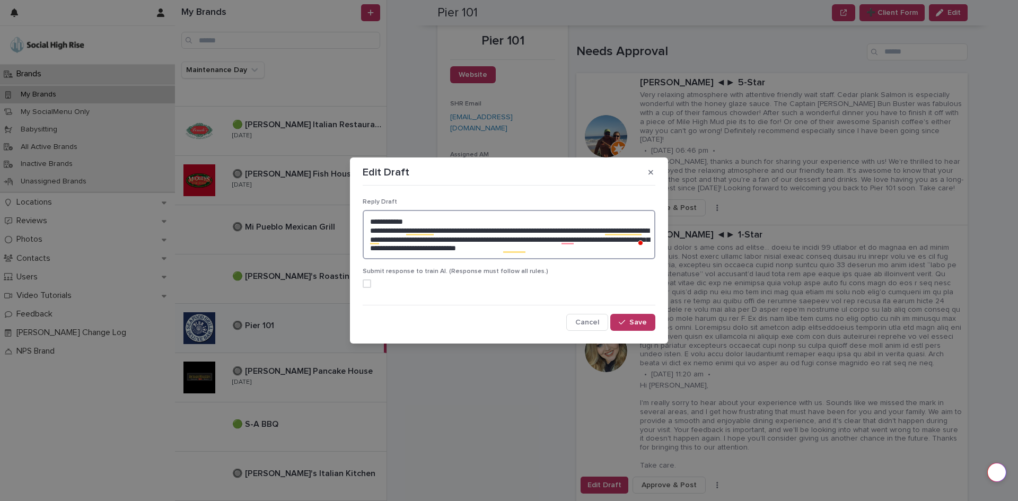
click at [618, 247] on textarea "**********" at bounding box center [509, 234] width 293 height 49
type textarea "**********"
click at [361, 282] on div "**********" at bounding box center [509, 260] width 298 height 147
click at [363, 282] on span at bounding box center [367, 283] width 8 height 8
click at [637, 323] on span "Save" at bounding box center [637, 322] width 17 height 7
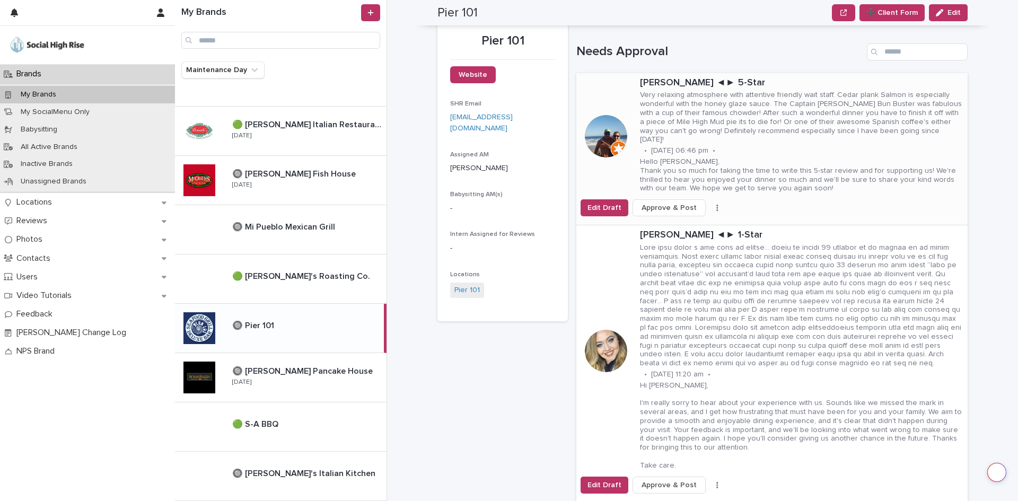
click at [688, 199] on button "Approve & Post" at bounding box center [669, 207] width 73 height 17
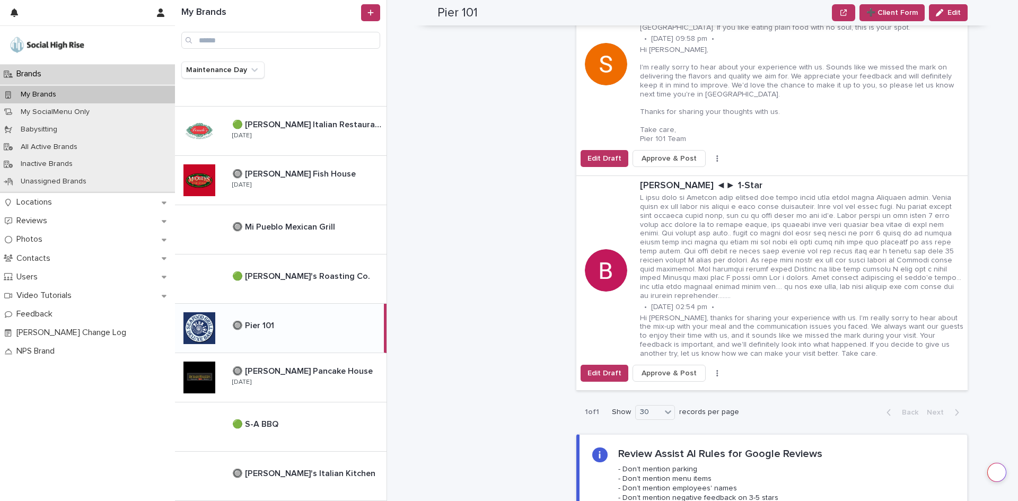
scroll to position [371, 0]
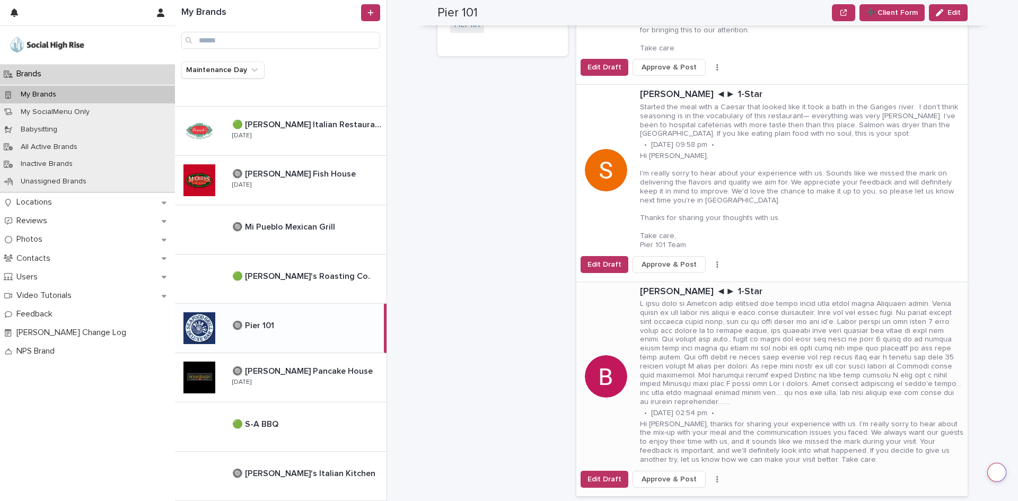
click at [745, 363] on p at bounding box center [801, 353] width 323 height 107
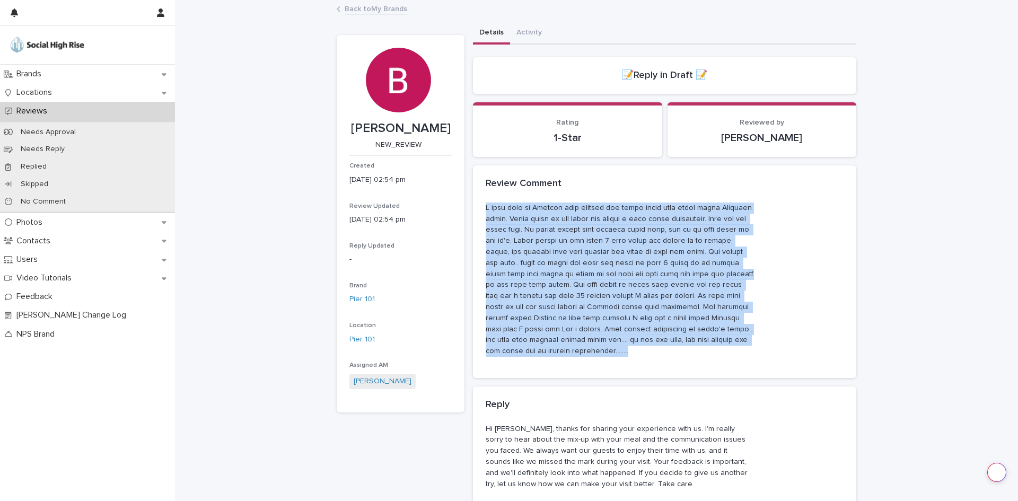
drag, startPoint x: 730, startPoint y: 341, endPoint x: 480, endPoint y: 209, distance: 282.7
click at [480, 209] on div at bounding box center [664, 290] width 383 height 175
copy p "I have live in Lincoln city forever and never tried this place until Saturday n…"
click at [374, 11] on link "Back to My Brands" at bounding box center [376, 8] width 63 height 12
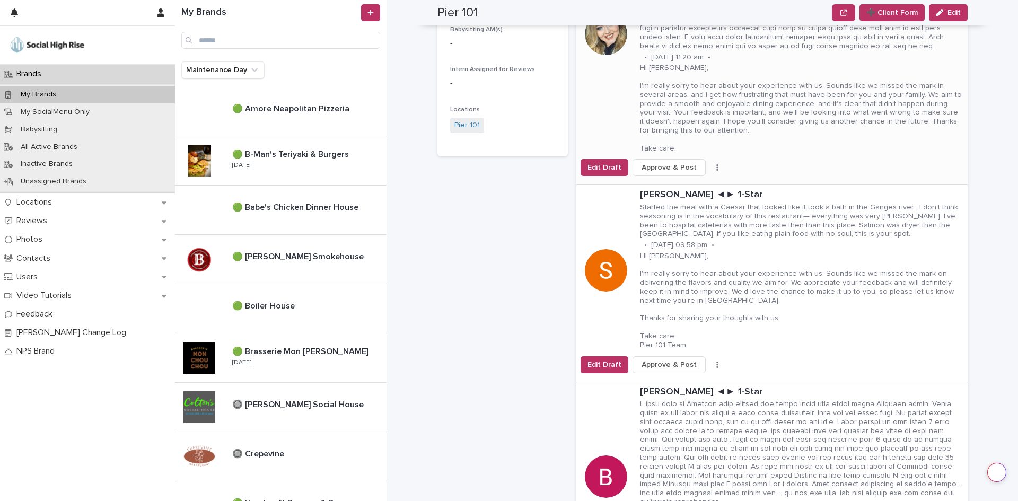
scroll to position [265, 0]
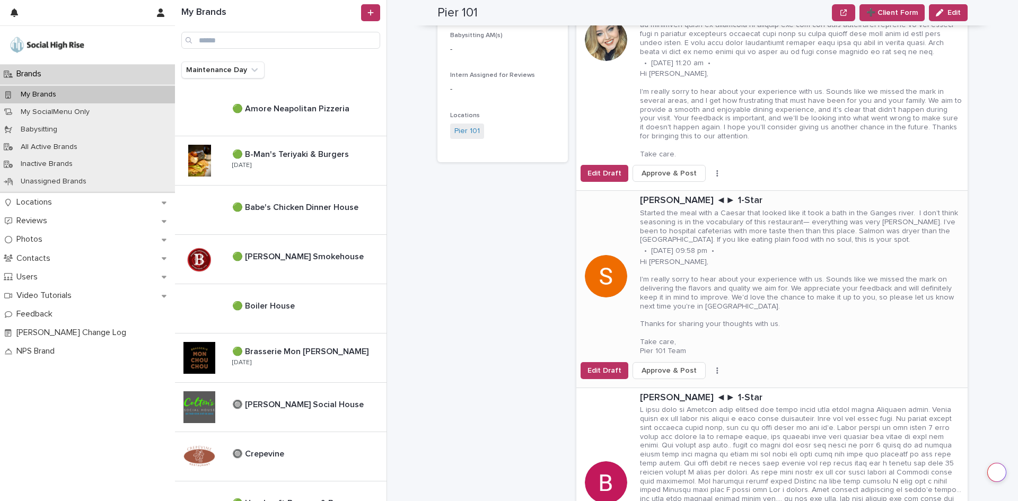
click at [847, 303] on p "Hi [PERSON_NAME], I'm really sorry to hear about your experience with us. Sound…" at bounding box center [801, 307] width 323 height 98
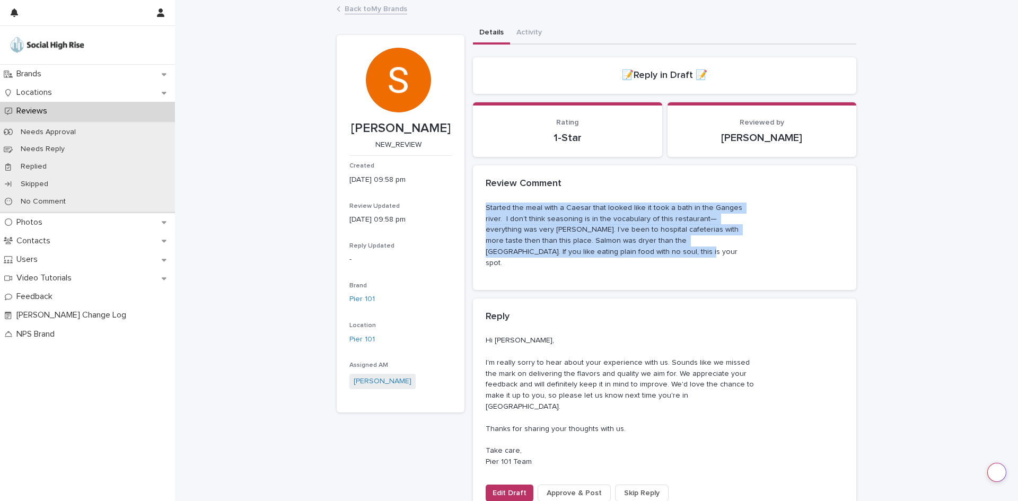
drag, startPoint x: 531, startPoint y: 255, endPoint x: 477, endPoint y: 209, distance: 70.7
click at [477, 209] on div "Started the meal with a Caesar that looked like it took a bath in the Ganges ri…" at bounding box center [664, 246] width 383 height 87
copy p "Started the meal with a Caesar that looked like it took a bath in the Ganges ri…"
click at [370, 11] on link "Back to My Brands" at bounding box center [376, 8] width 63 height 12
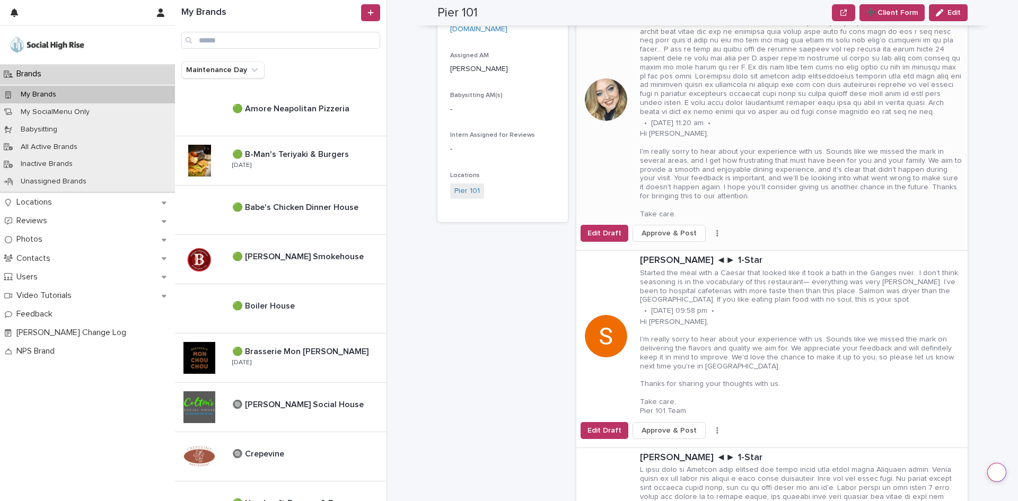
scroll to position [53, 0]
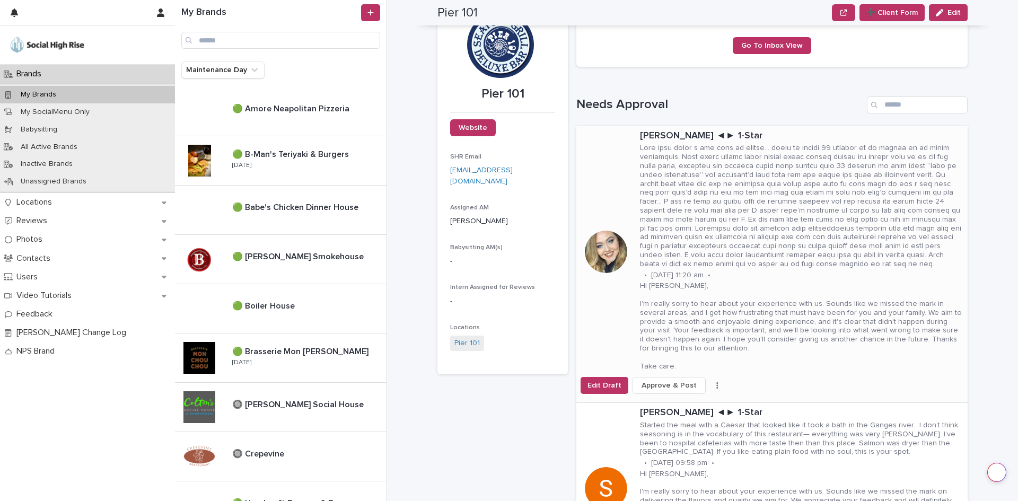
click at [818, 252] on p at bounding box center [801, 206] width 323 height 125
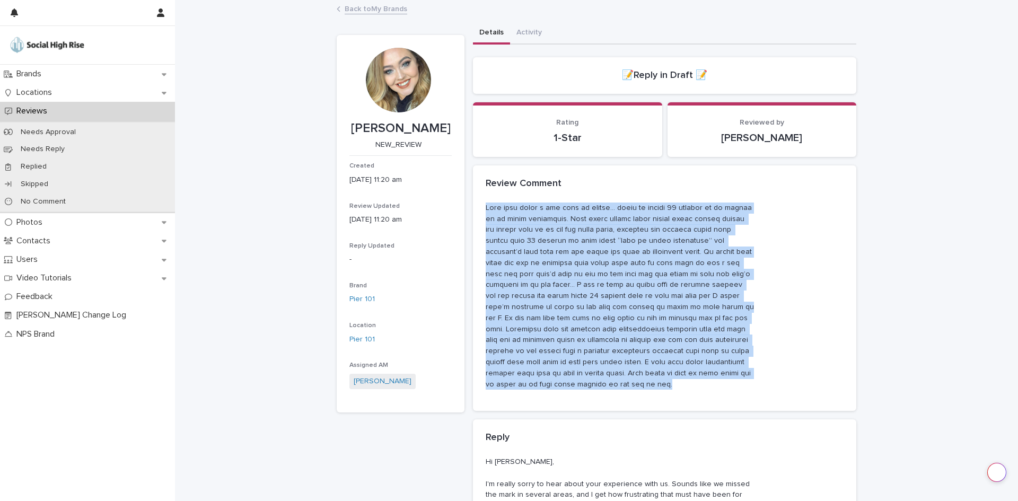
drag, startPoint x: 730, startPoint y: 373, endPoint x: 479, endPoint y: 211, distance: 298.2
click at [479, 211] on div at bounding box center [664, 307] width 383 height 209
copy p "Gave this place a try with my family… first we waited 10 minutes to be seated i…"
click at [383, 11] on link "Back to My Brands" at bounding box center [376, 8] width 63 height 12
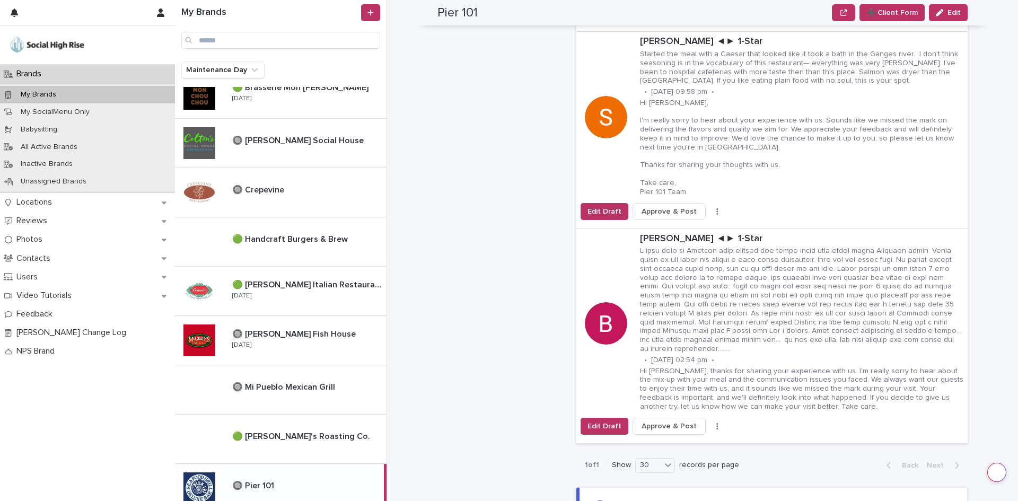
scroll to position [265, 0]
click at [317, 332] on p "🔘 [PERSON_NAME] Fish House" at bounding box center [295, 332] width 126 height 12
